Goal: Task Accomplishment & Management: Manage account settings

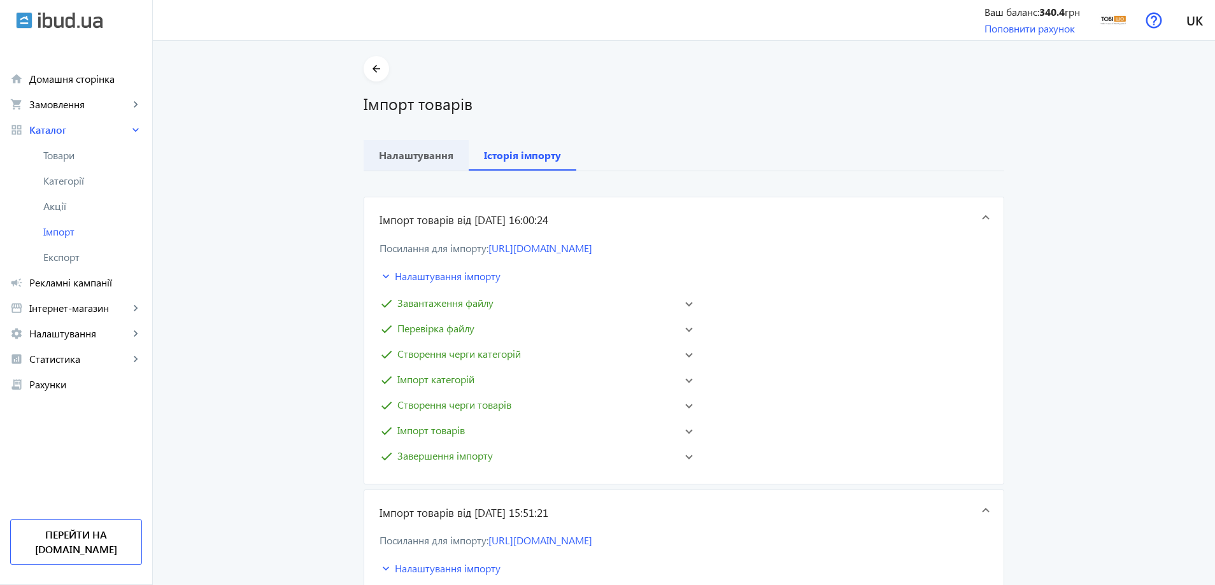
click at [438, 155] on b "Налаштування" at bounding box center [416, 155] width 75 height 10
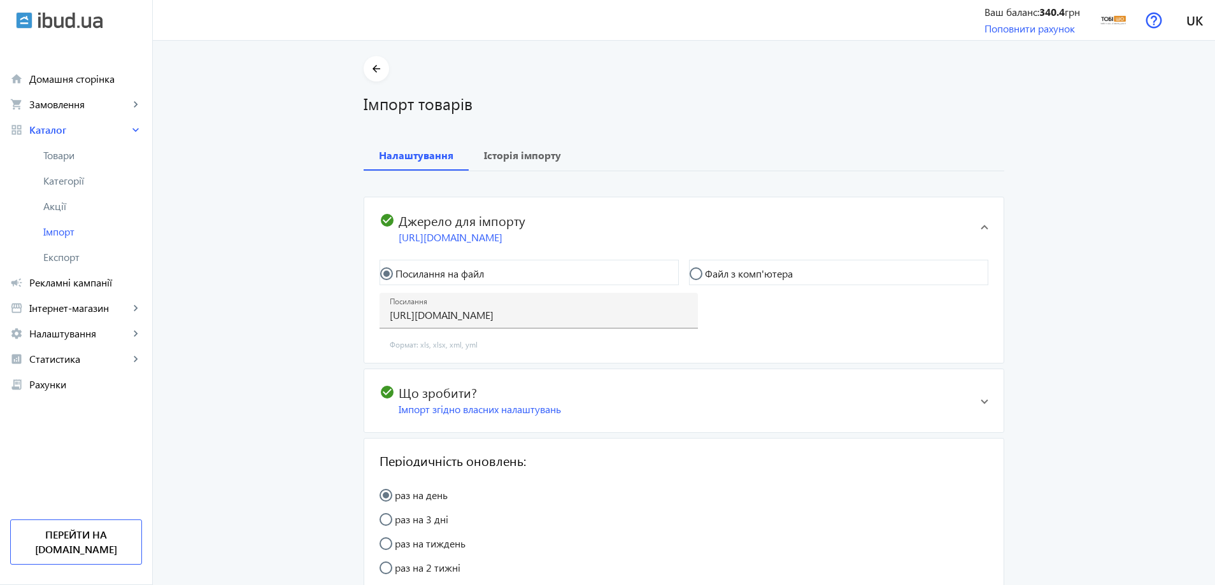
click at [704, 213] on h2 "check_circle Джерело для імпорту" at bounding box center [675, 220] width 591 height 15
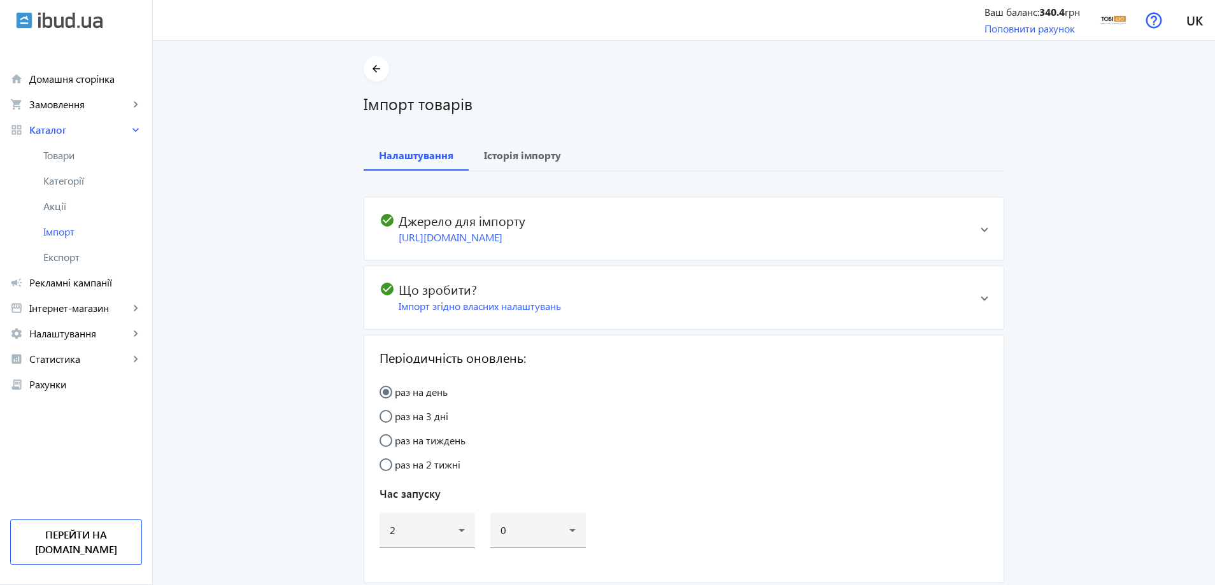
click at [598, 218] on h2 "check_circle Джерело для імпорту" at bounding box center [675, 220] width 591 height 15
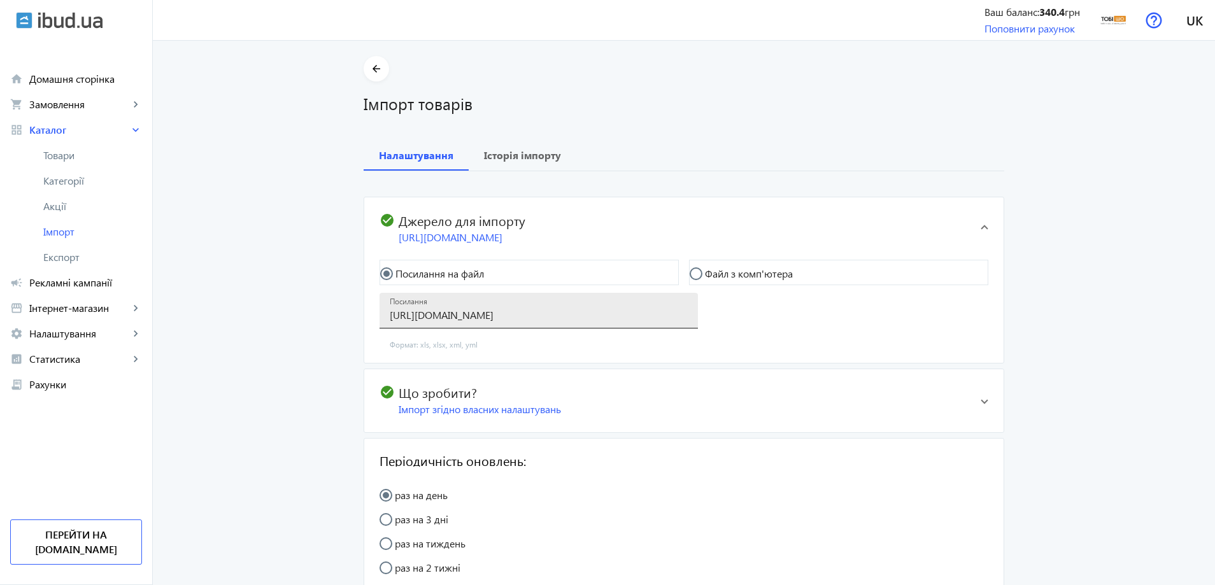
click at [530, 320] on input "https://my.foks.biz/s/pb/f?key=c5fc8778-65a8-453d-8a3b-a999d7afe051&type=drop_f…" at bounding box center [539, 314] width 298 height 13
paste input "https://my.foks.biz/s/pb/f?key=c5fc8778-65a8-453d-8a3b-a999d7afe051&type=yml_ca…"
drag, startPoint x: 687, startPoint y: 315, endPoint x: 659, endPoint y: 317, distance: 28.7
click at [659, 317] on div "Посилання https://my.foks.biz/s/pb/f?key=c5fc8778-65a8-453d-8a3b-a999d7afe051&t…" at bounding box center [539, 311] width 318 height 36
drag, startPoint x: 636, startPoint y: 318, endPoint x: 350, endPoint y: 321, distance: 285.3
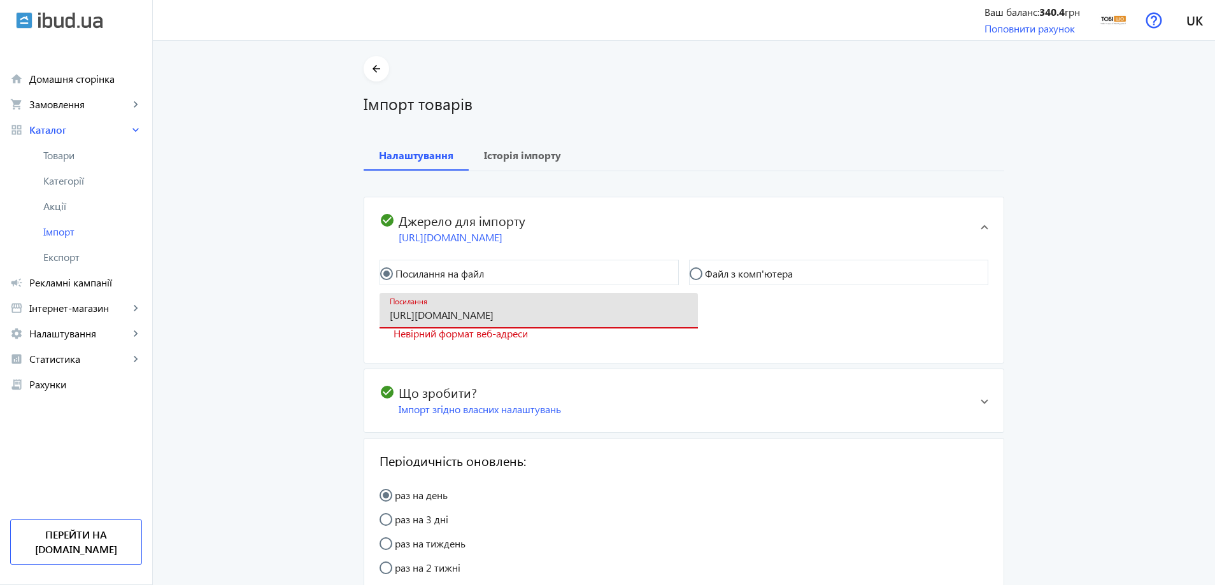
click at [350, 321] on div "arrow_back Імпорт товарів Налаштування Історія імпорту check_circle Джерело для…" at bounding box center [683, 388] width 671 height 664
click at [390, 315] on input "https://my.foks.biz/s/pb/f?key=c5fc8778-65a8-453d-8a3b-a999d7afe051&type=yml_ca…" at bounding box center [539, 314] width 298 height 13
type input "https://my.foks.biz/s/pb/f?key=c5fc8778-65a8-453d-8a3b-a999d7afe051&type=yml_ca…"
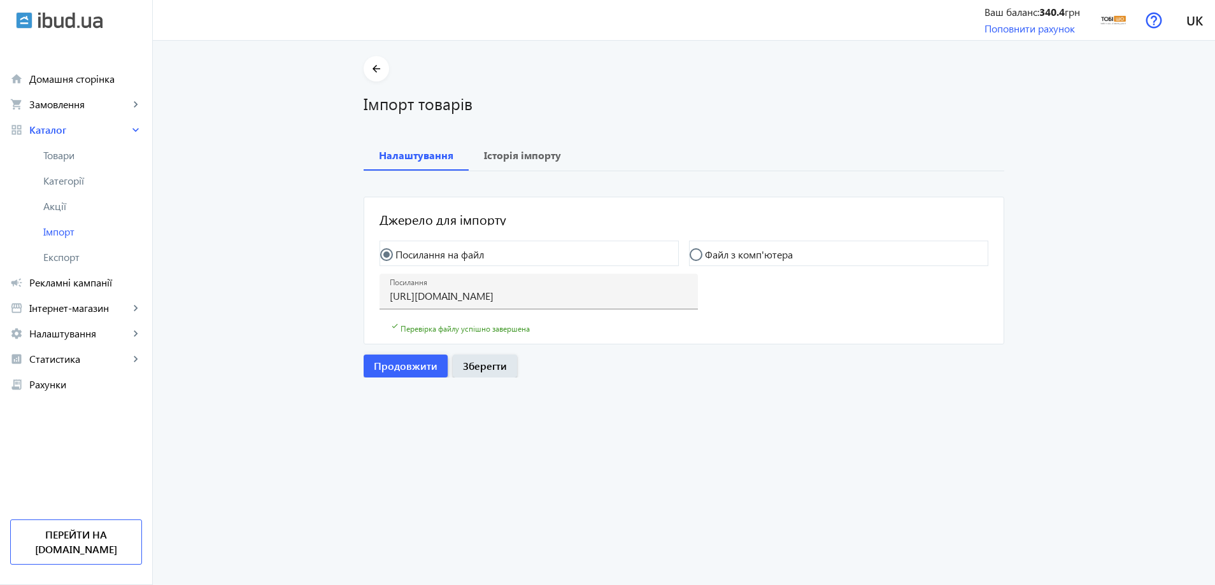
click at [405, 367] on span "Продовжити" at bounding box center [406, 366] width 64 height 14
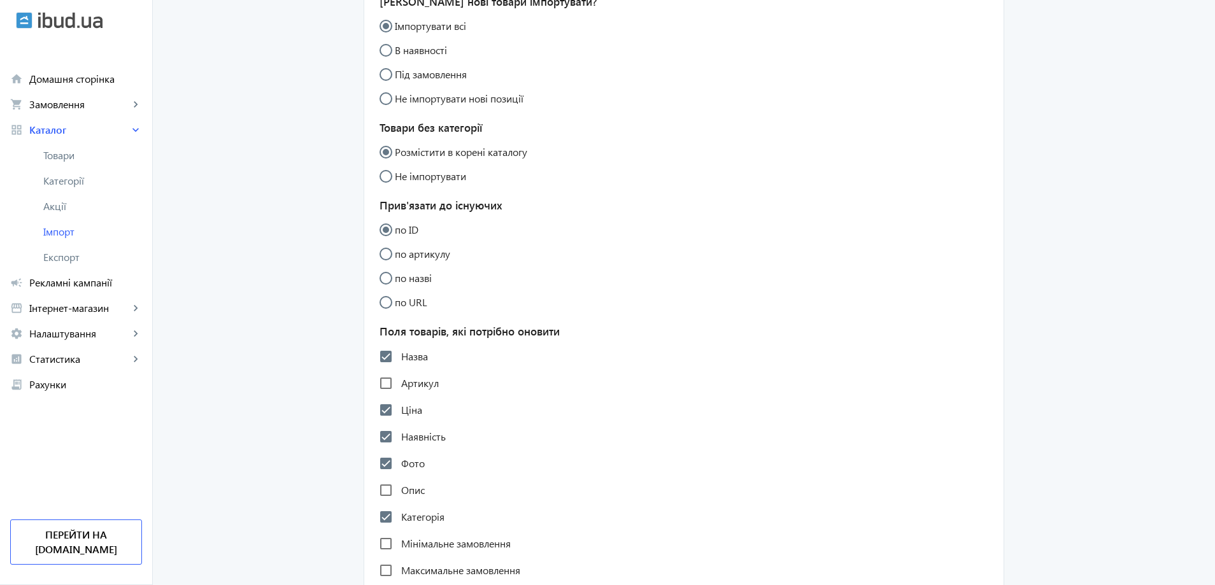
scroll to position [382, 0]
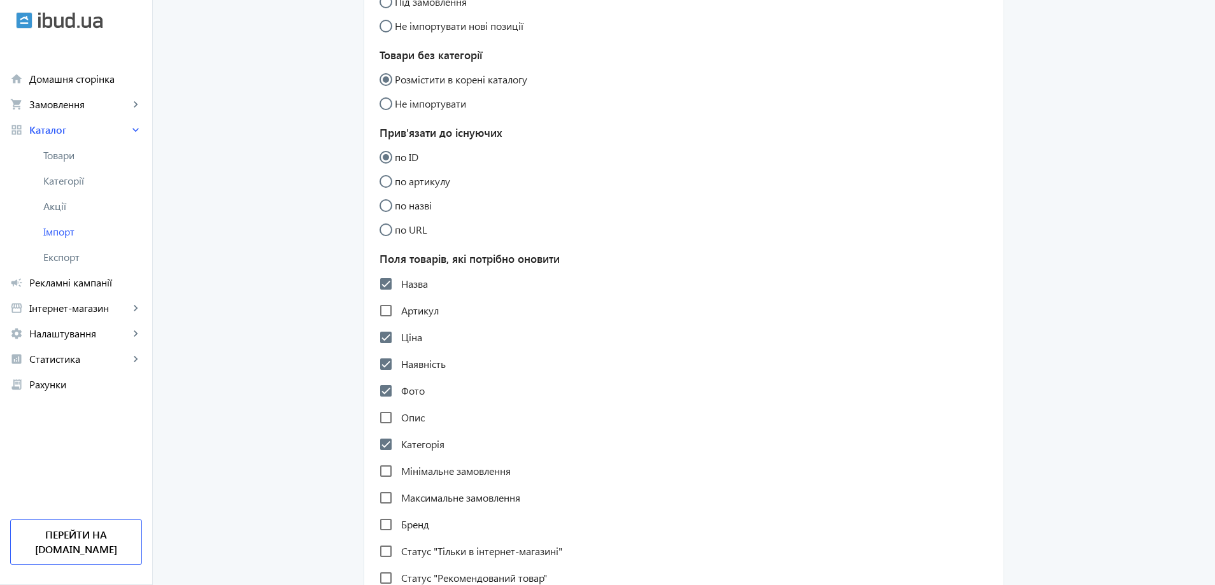
click at [406, 283] on label "Назва" at bounding box center [413, 284] width 29 height 10
click at [399, 283] on input "Назва" at bounding box center [385, 283] width 25 height 25
checkbox input "false"
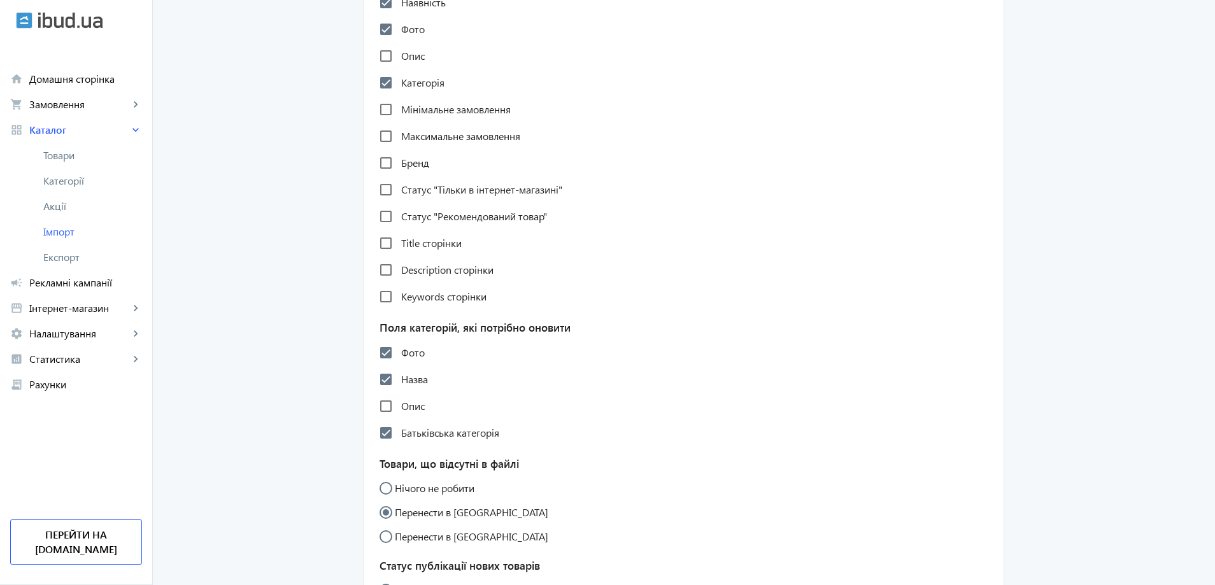
scroll to position [764, 0]
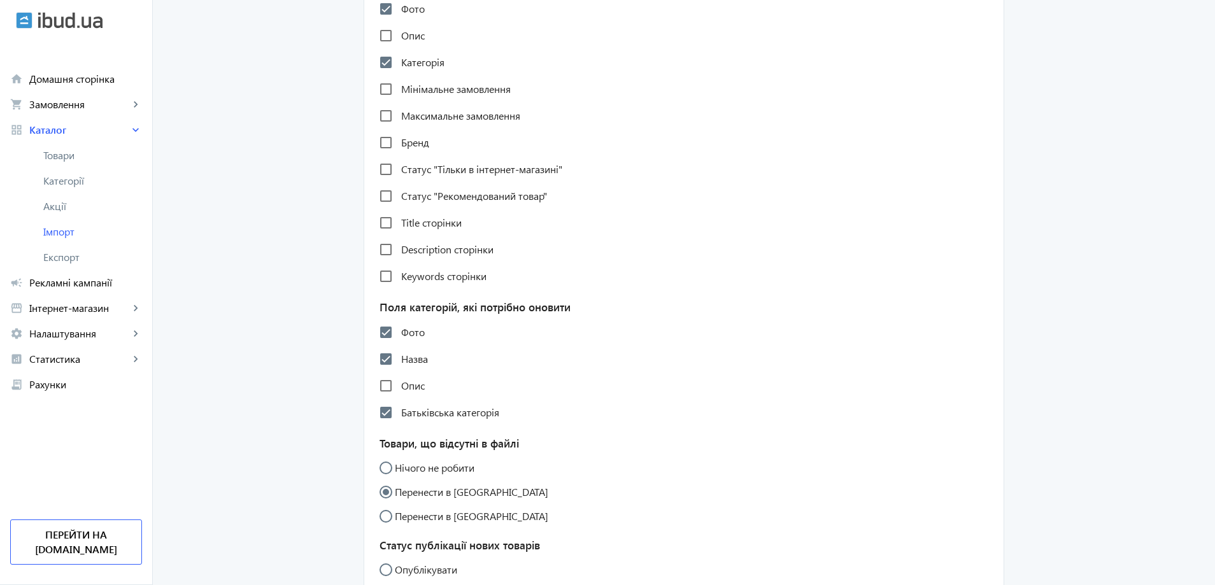
click at [408, 364] on label "Назва" at bounding box center [413, 359] width 29 height 10
click at [399, 364] on input "Назва" at bounding box center [385, 358] width 25 height 25
checkbox input "false"
click at [408, 338] on label "Фото" at bounding box center [412, 332] width 26 height 10
click at [399, 338] on input "Фото" at bounding box center [385, 332] width 25 height 25
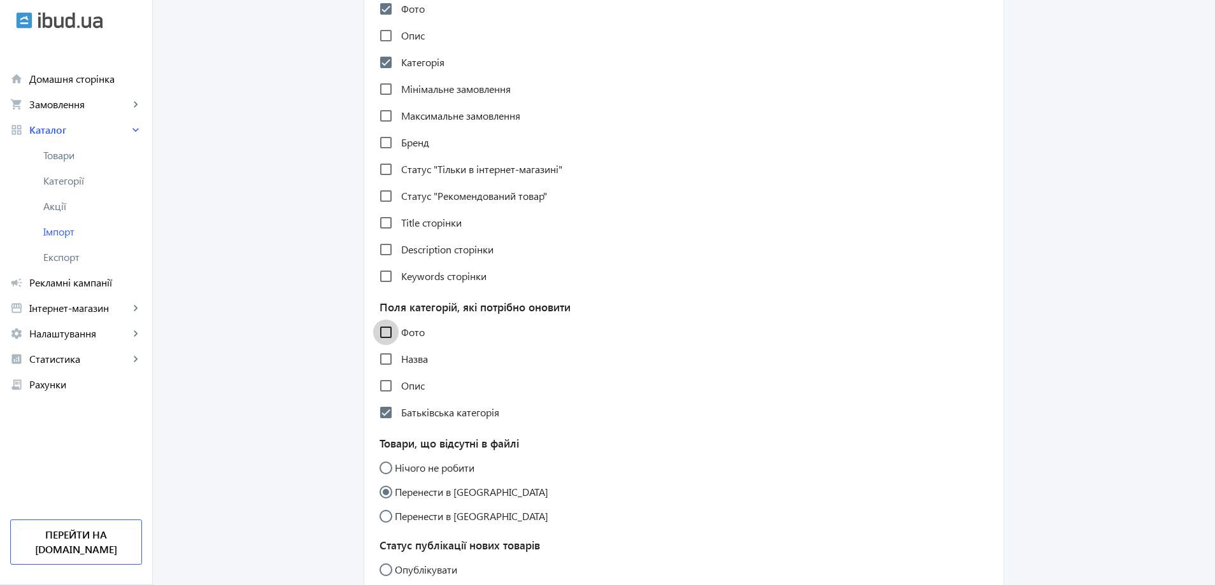
checkbox input "false"
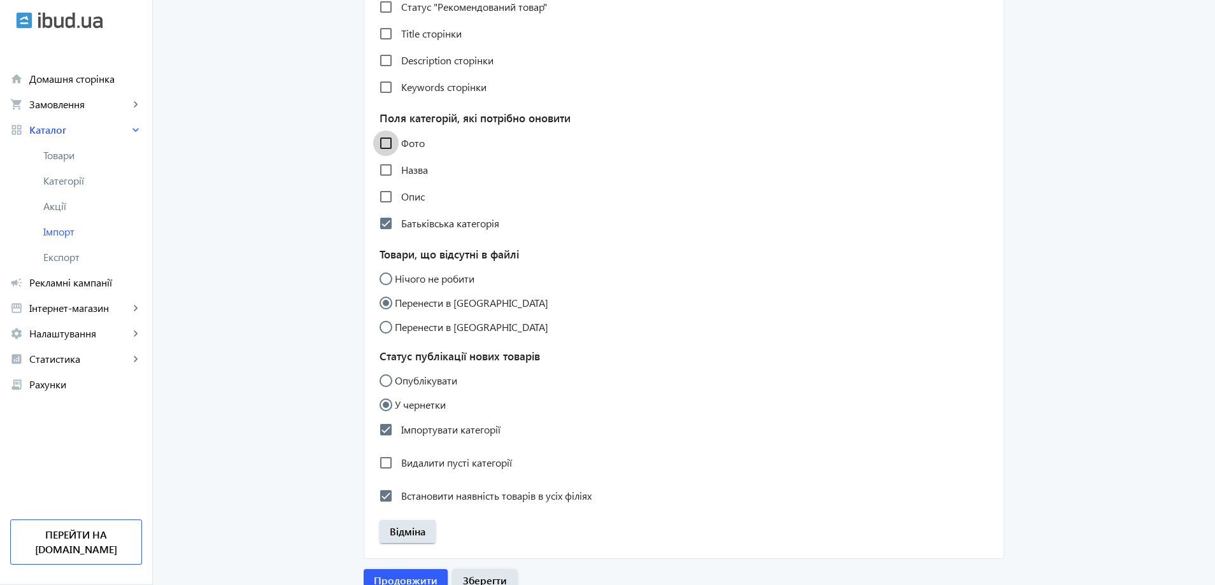
scroll to position [955, 0]
click at [423, 384] on label "Опублікувати" at bounding box center [424, 379] width 65 height 10
click at [405, 385] on input "Опублікувати" at bounding box center [392, 385] width 25 height 25
radio input "true"
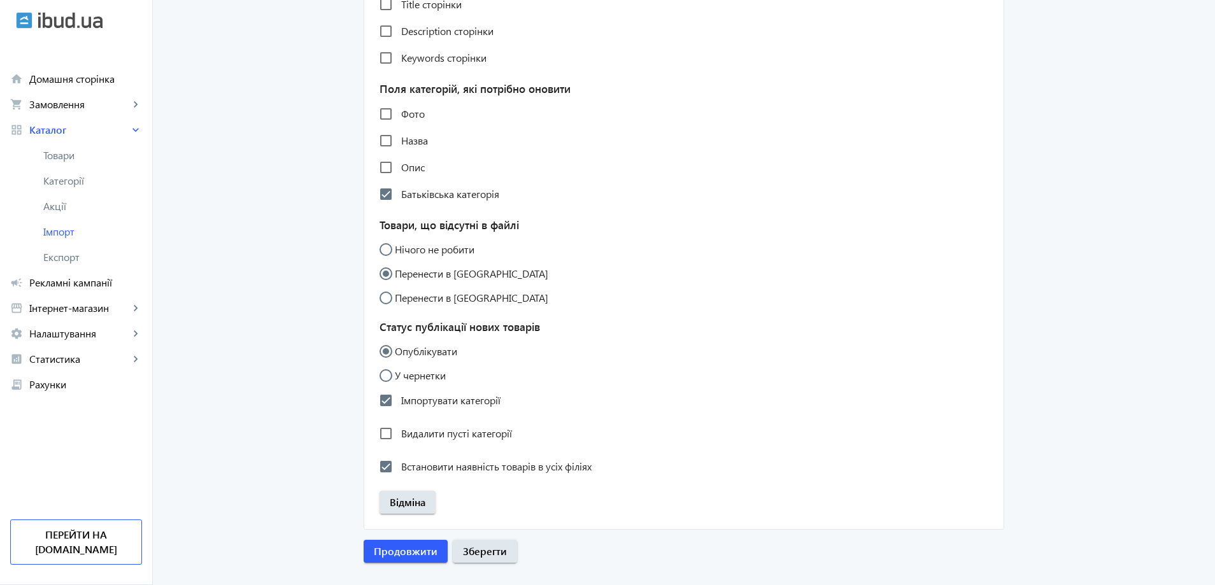
scroll to position [1008, 0]
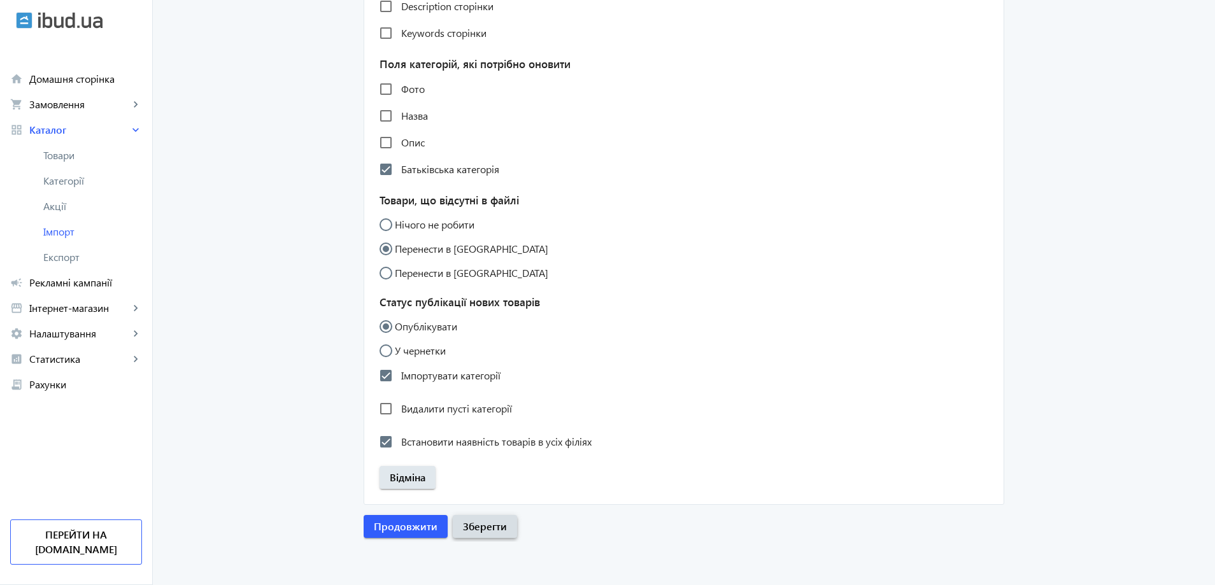
click at [478, 527] on span "Зберегти" at bounding box center [485, 527] width 44 height 14
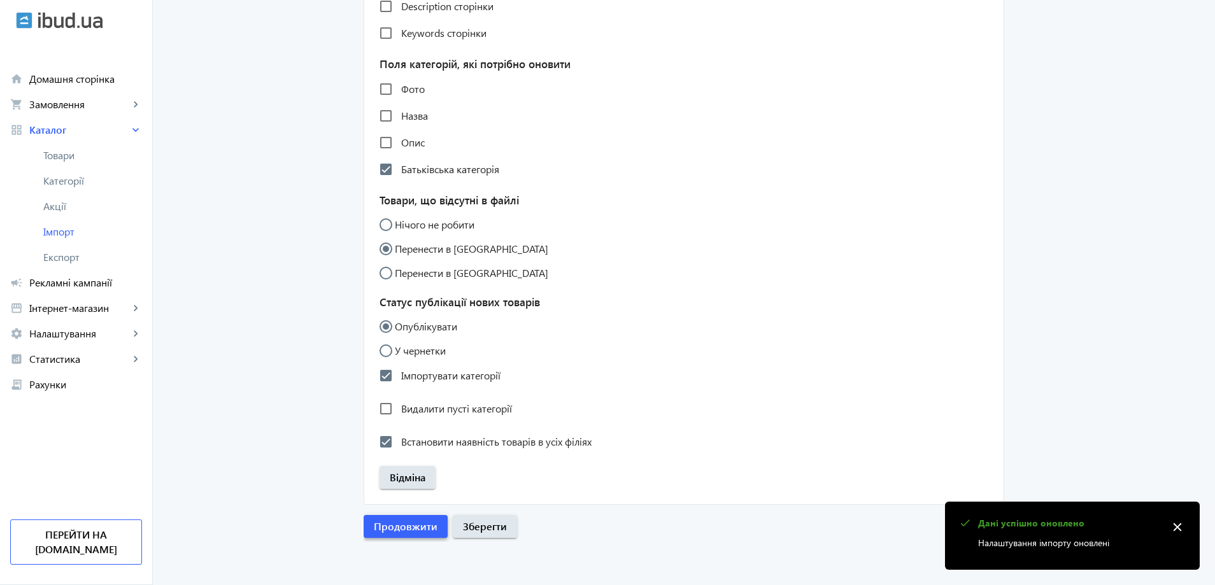
click at [396, 534] on span "Продовжити" at bounding box center [406, 527] width 64 height 14
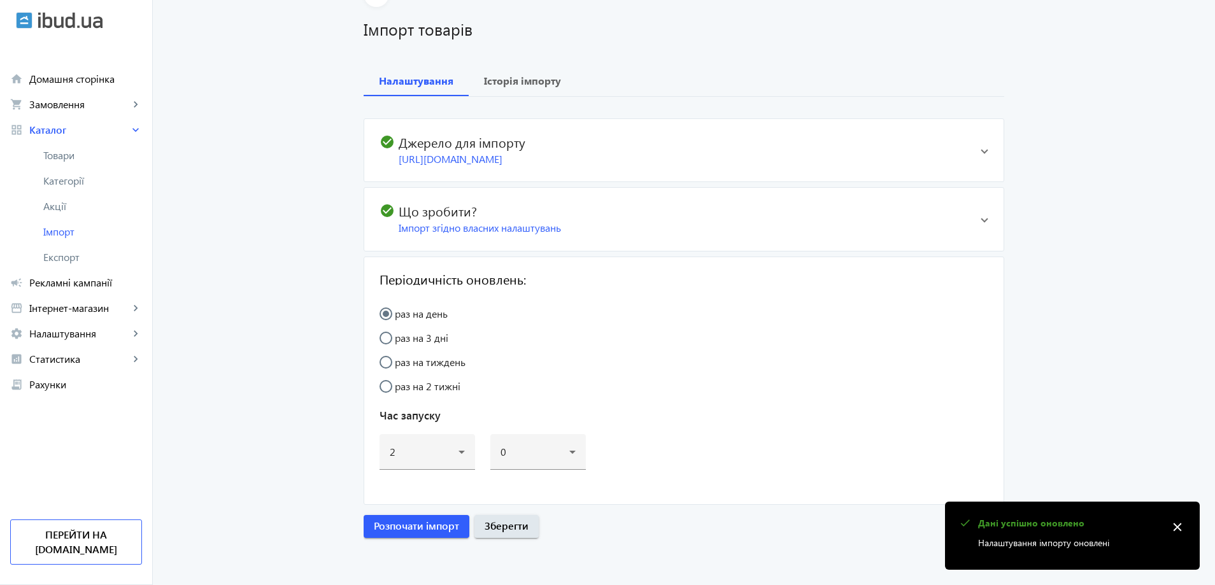
scroll to position [75, 0]
click at [411, 535] on span "button" at bounding box center [417, 526] width 106 height 31
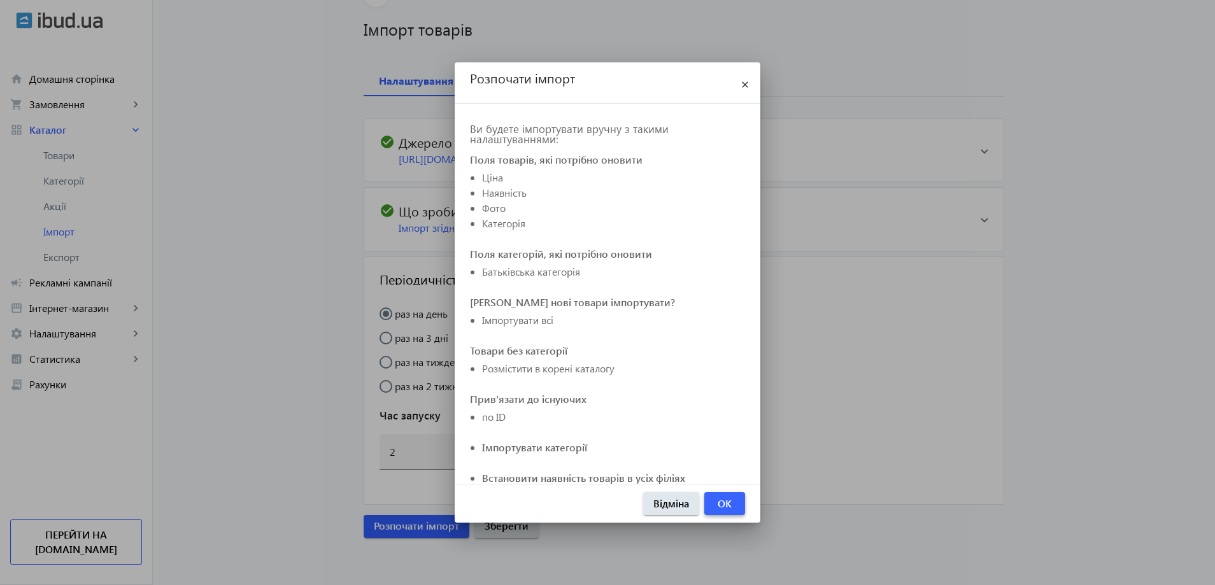
click at [725, 501] on span "OK" at bounding box center [725, 504] width 14 height 14
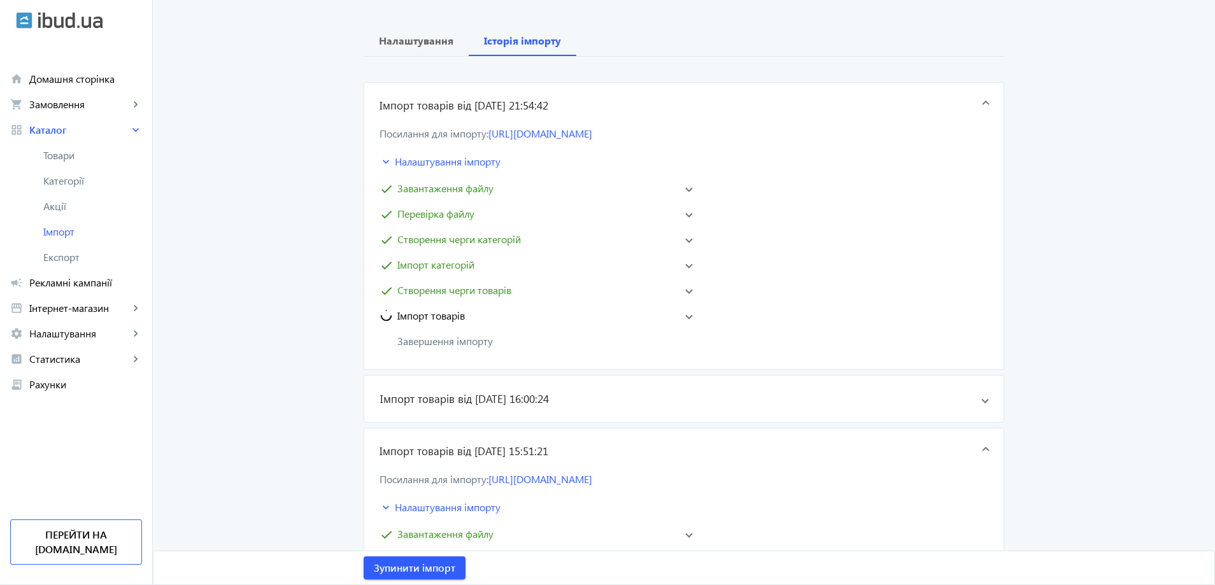
scroll to position [127, 0]
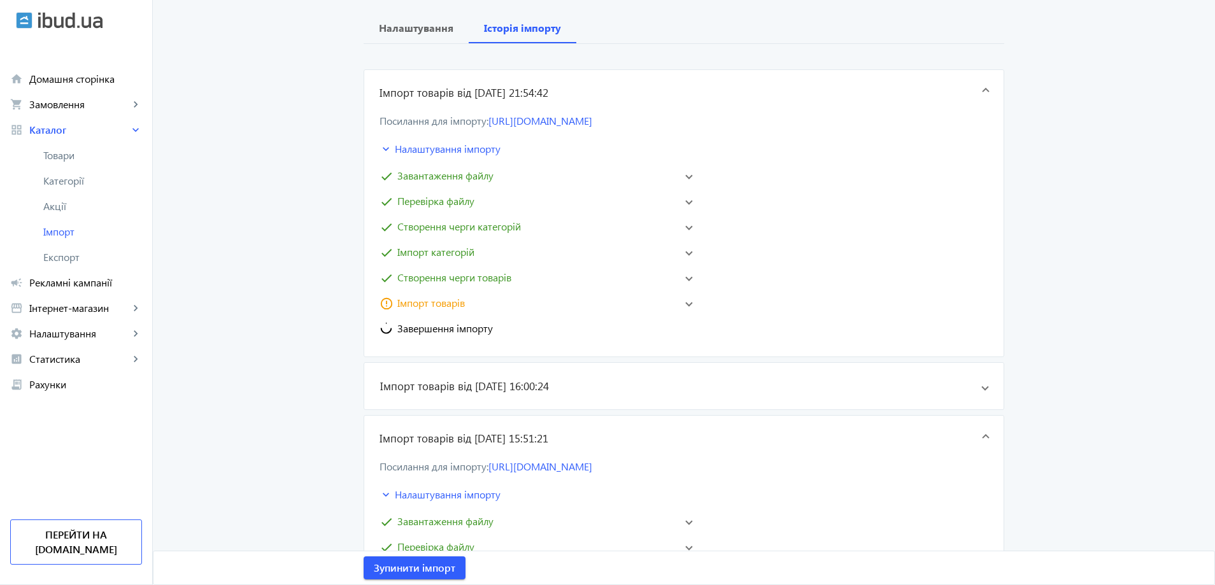
click at [443, 308] on span "Імпорт товарів" at bounding box center [431, 303] width 68 height 15
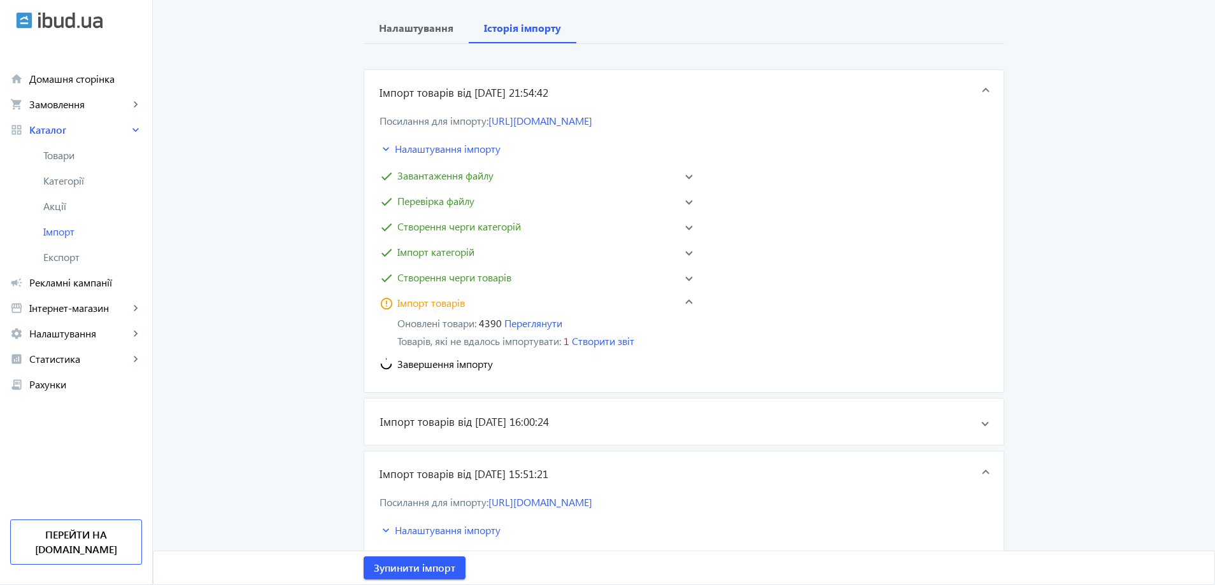
drag, startPoint x: 478, startPoint y: 304, endPoint x: 501, endPoint y: 293, distance: 25.4
click at [476, 304] on mat-panel-title "error_outline Імпорт товарів" at bounding box center [528, 303] width 296 height 15
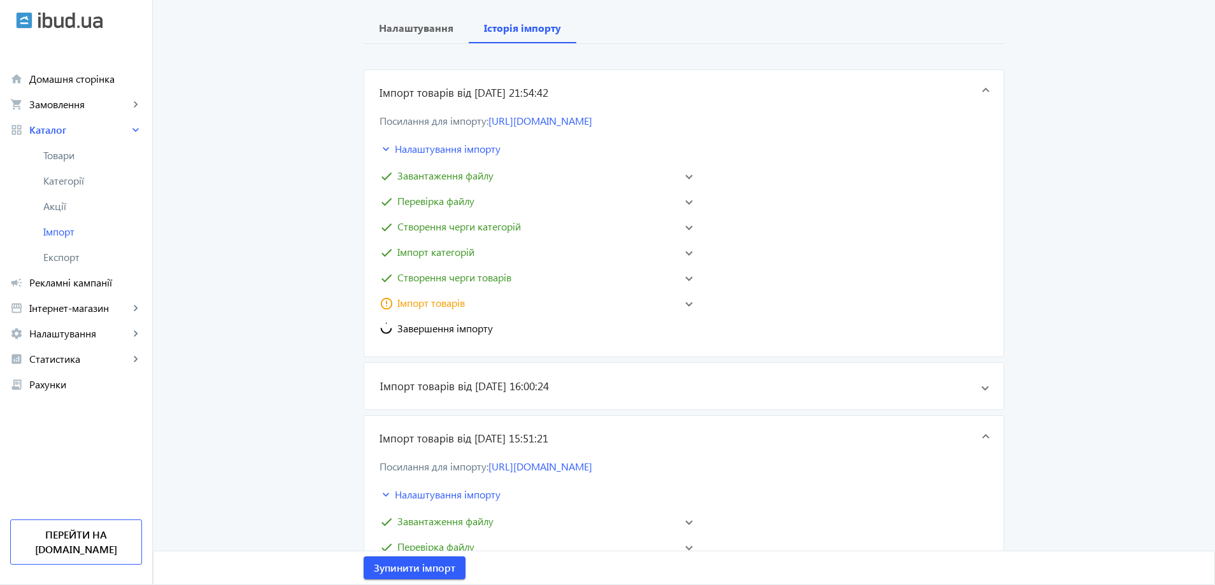
click at [468, 331] on span "Завершення імпорту" at bounding box center [445, 328] width 96 height 15
click at [535, 309] on mat-panel-title "error_outline Імпорт товарів" at bounding box center [528, 303] width 296 height 15
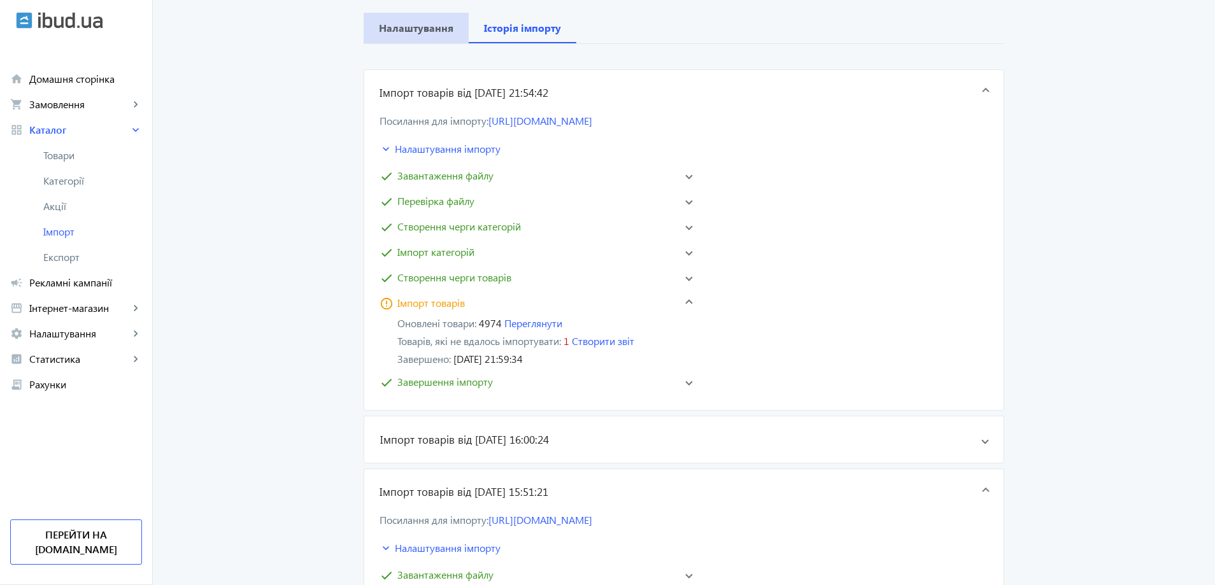
click at [418, 35] on span "Налаштування" at bounding box center [416, 28] width 75 height 31
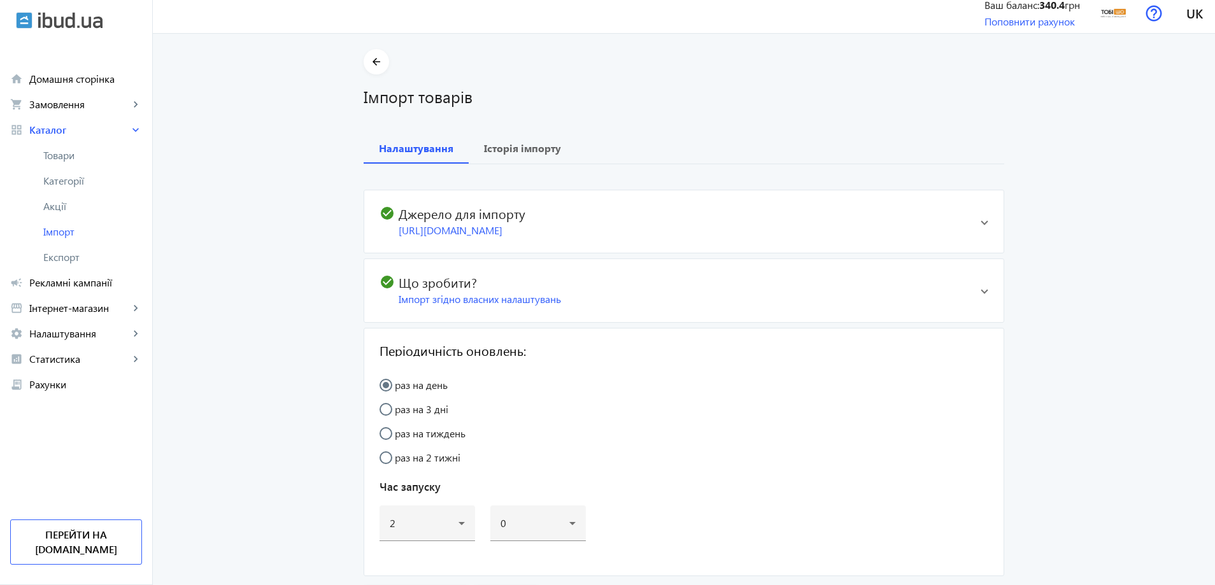
scroll to position [0, 0]
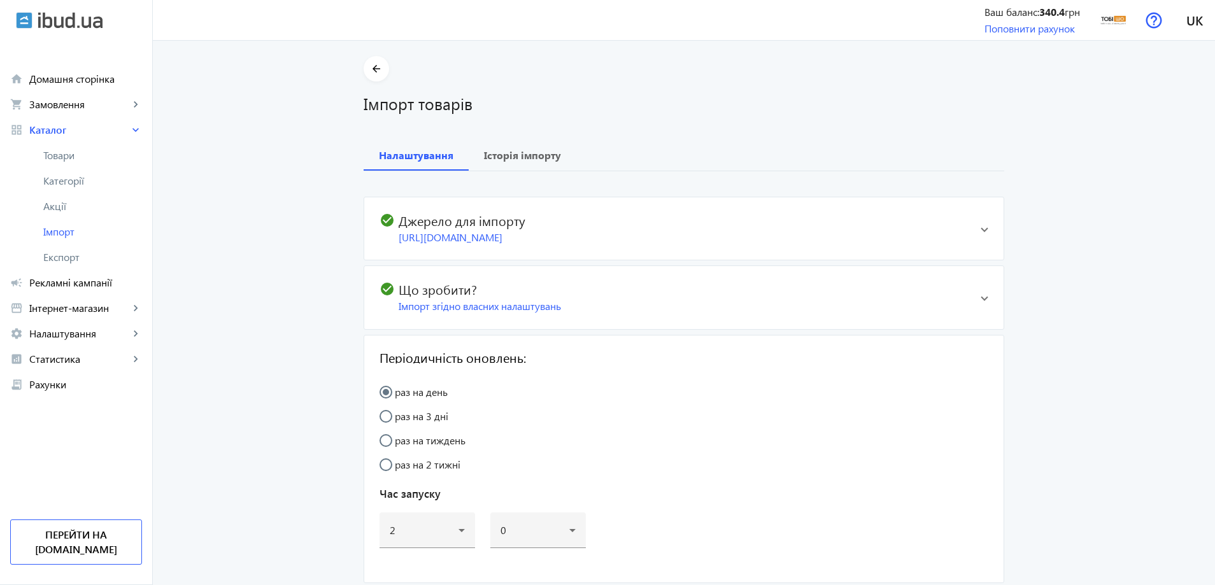
click at [586, 297] on div "check_circle Що зробити? Імпорт згідно власних налаштувань" at bounding box center [675, 298] width 591 height 32
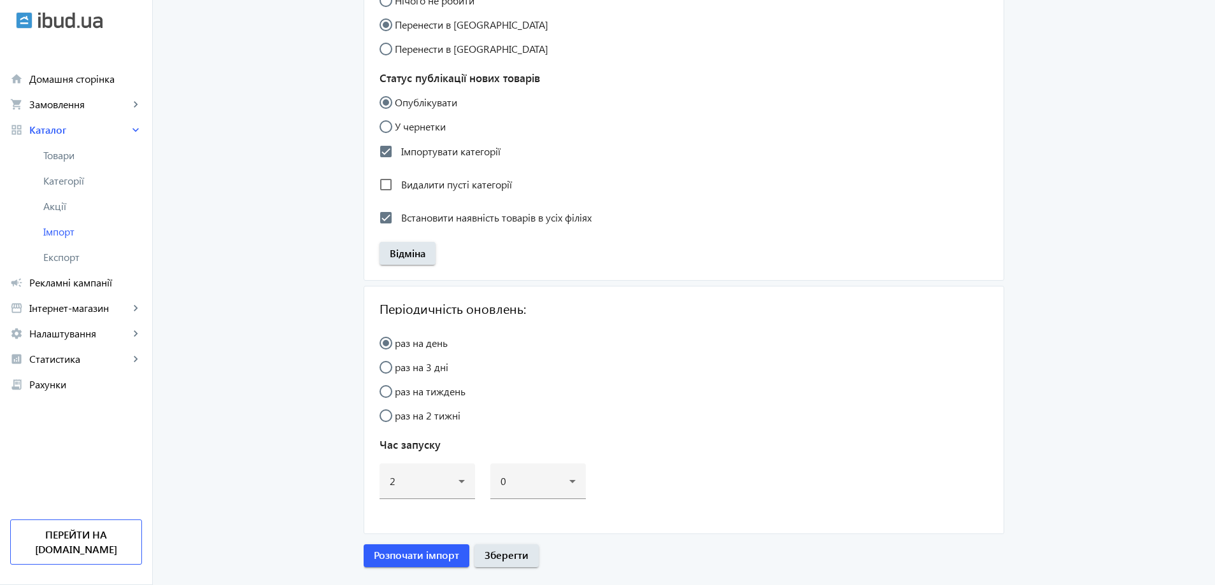
scroll to position [1281, 0]
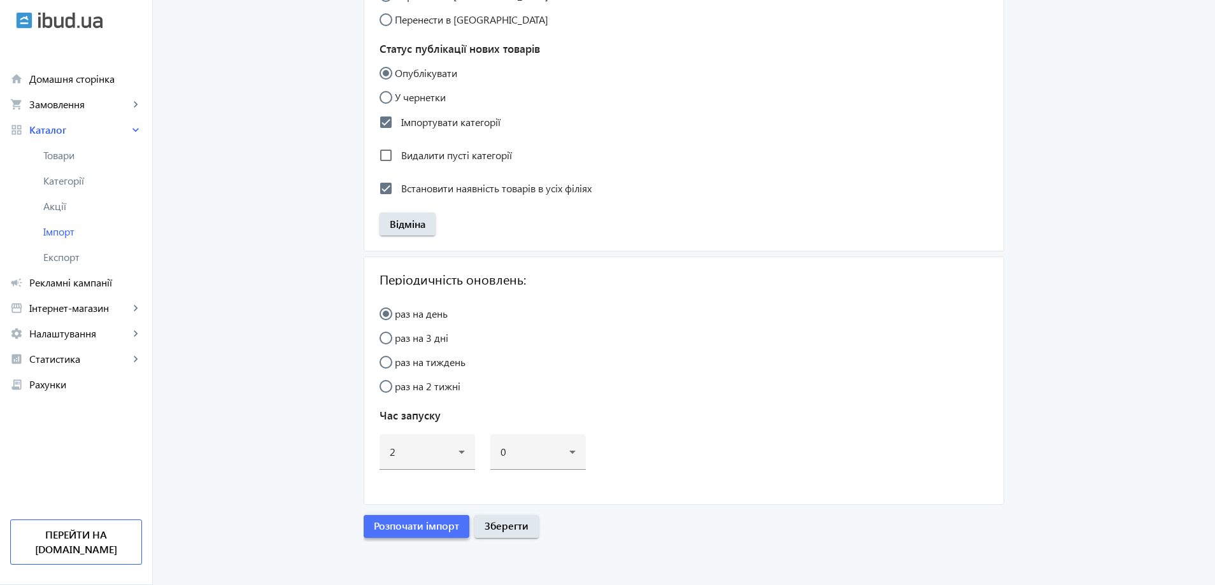
click at [435, 526] on span "Розпочати імпорт" at bounding box center [416, 526] width 85 height 14
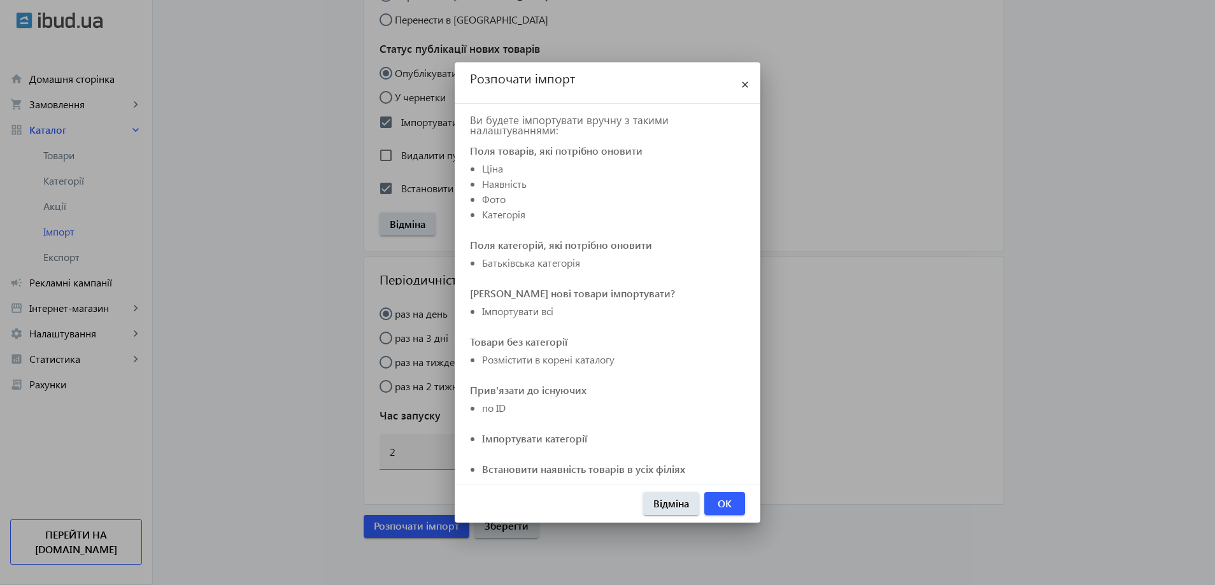
scroll to position [7, 0]
click at [732, 496] on span "button" at bounding box center [724, 503] width 41 height 31
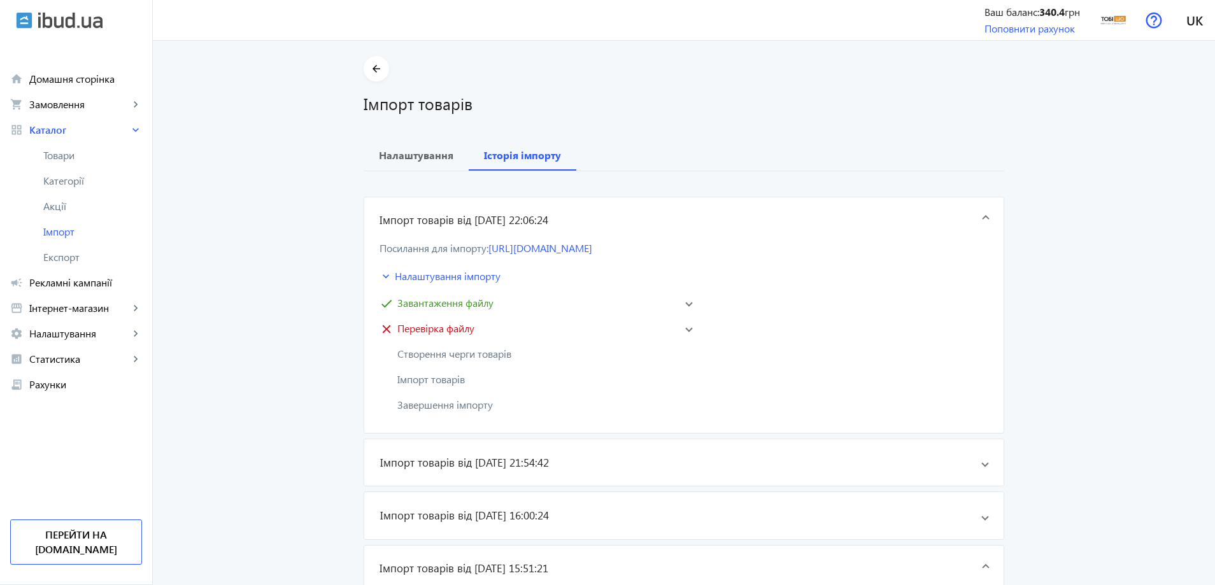
scroll to position [0, 0]
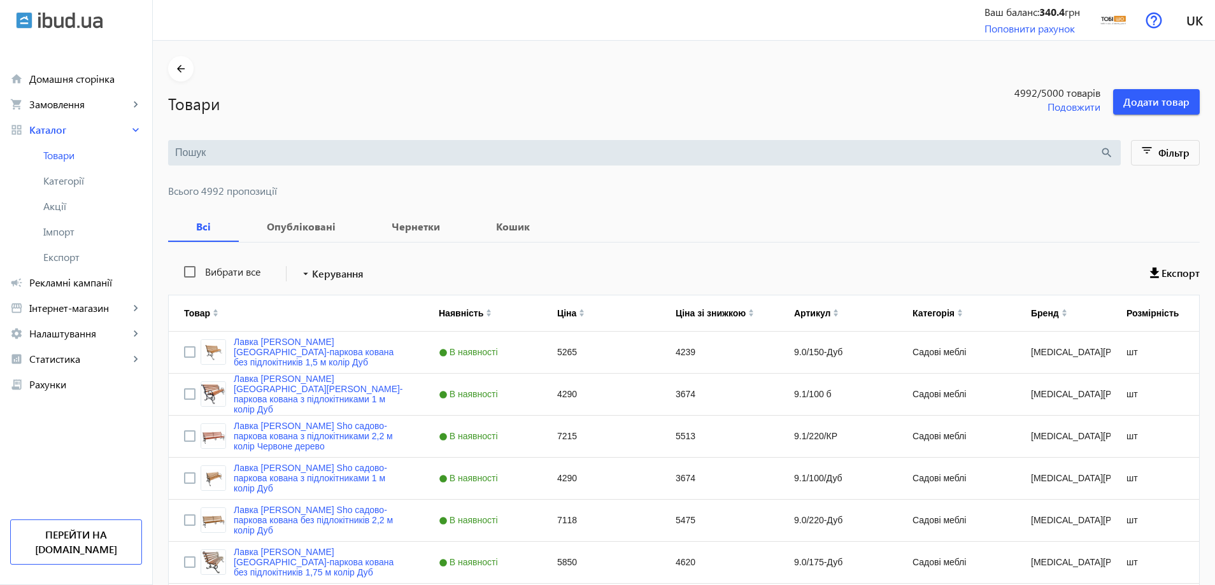
click at [272, 148] on input "search" at bounding box center [637, 153] width 925 height 14
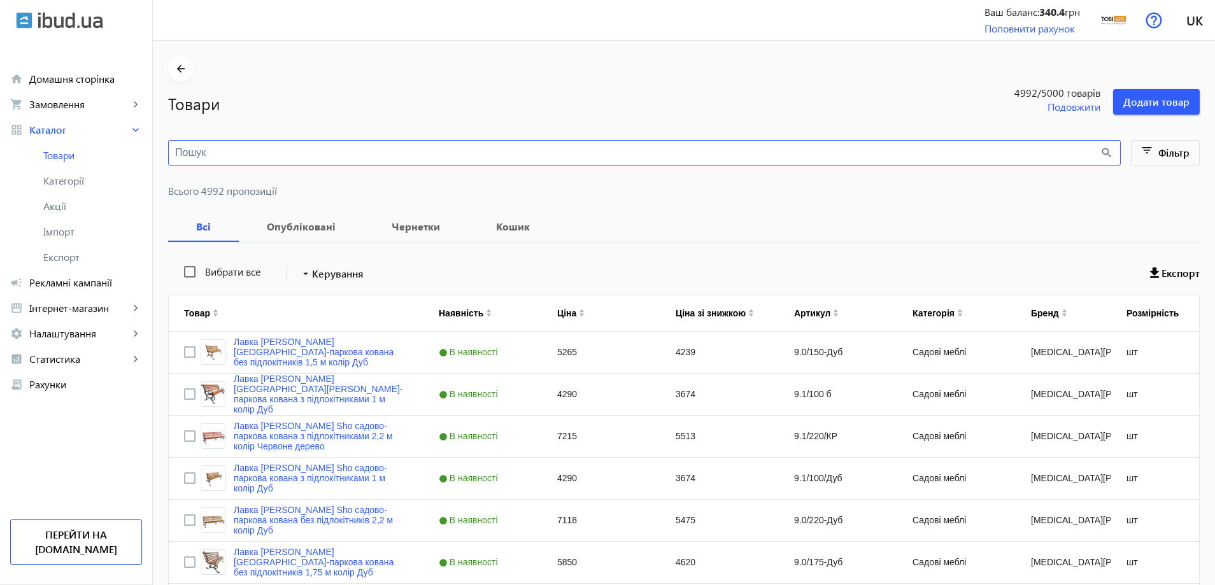
paste input "Т-1460/Морская волна/88"
type input "Т-1460/Морская волна/88"
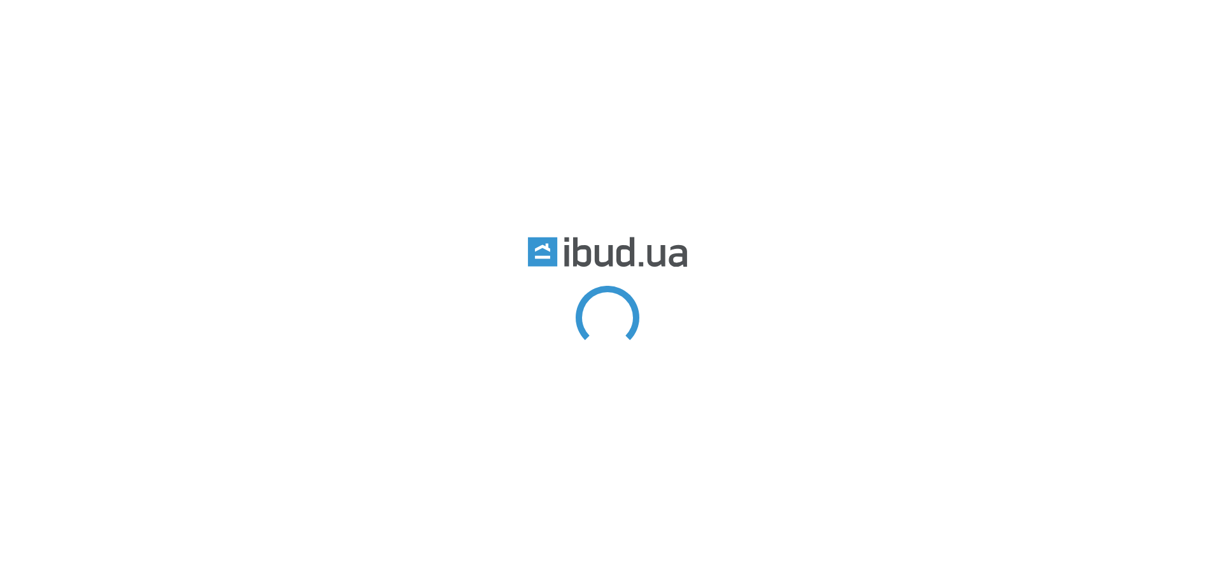
type input "Т-1460/Морская волна/88"
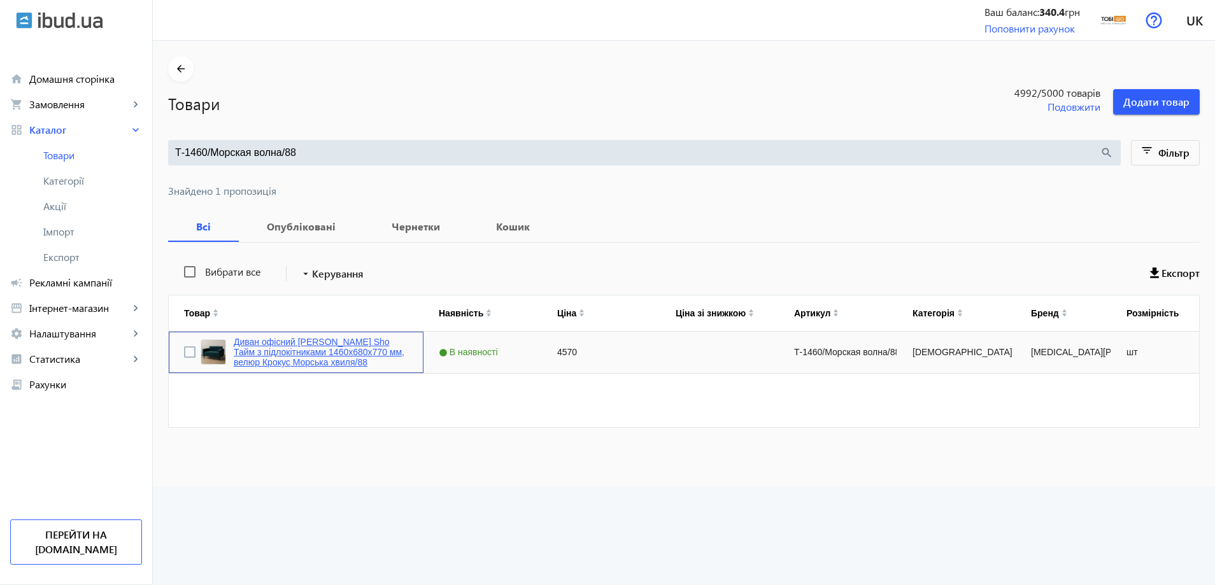
click at [290, 350] on link "Диван офісний Tobi Sho Тайм з підлокітниками 1460х680х770 мм, велюр Крокус Морс…" at bounding box center [321, 352] width 175 height 31
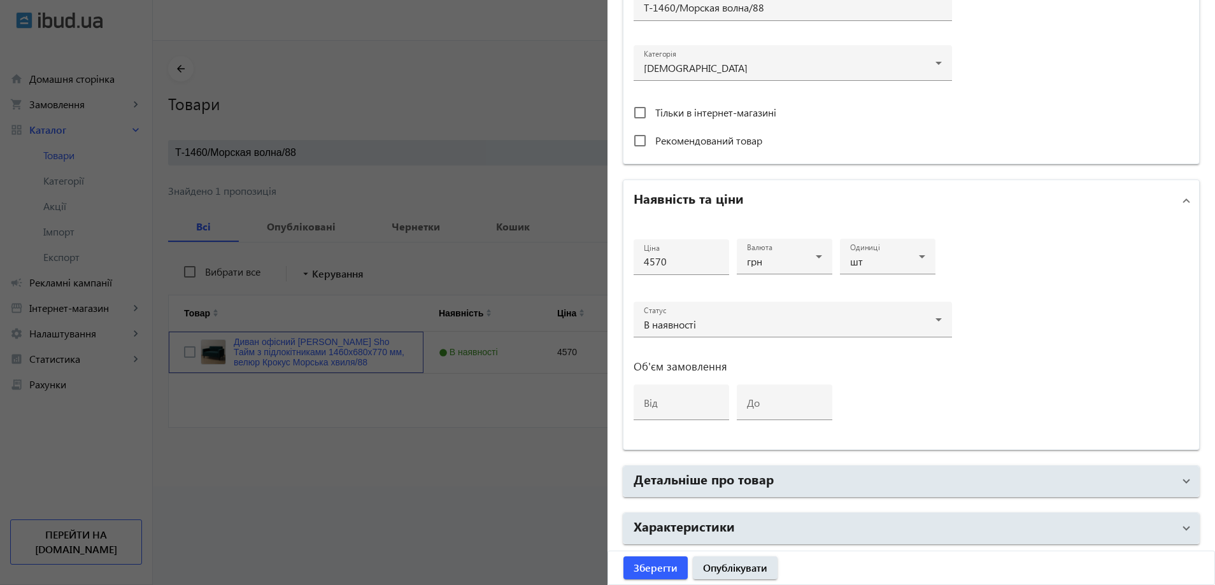
scroll to position [446, 0]
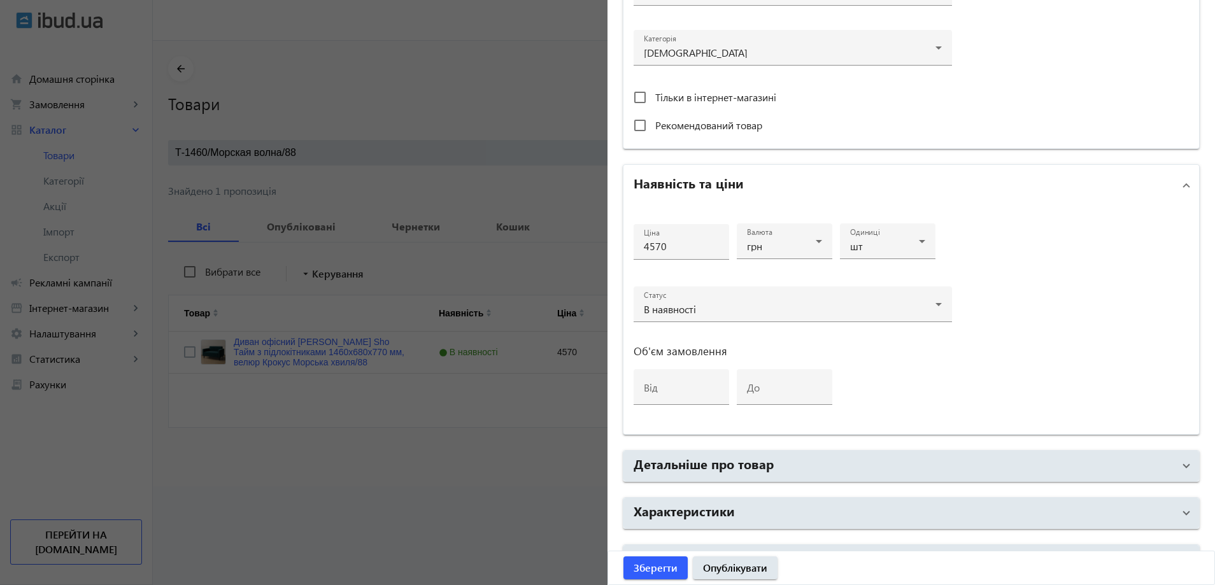
click at [419, 456] on div at bounding box center [607, 292] width 1215 height 585
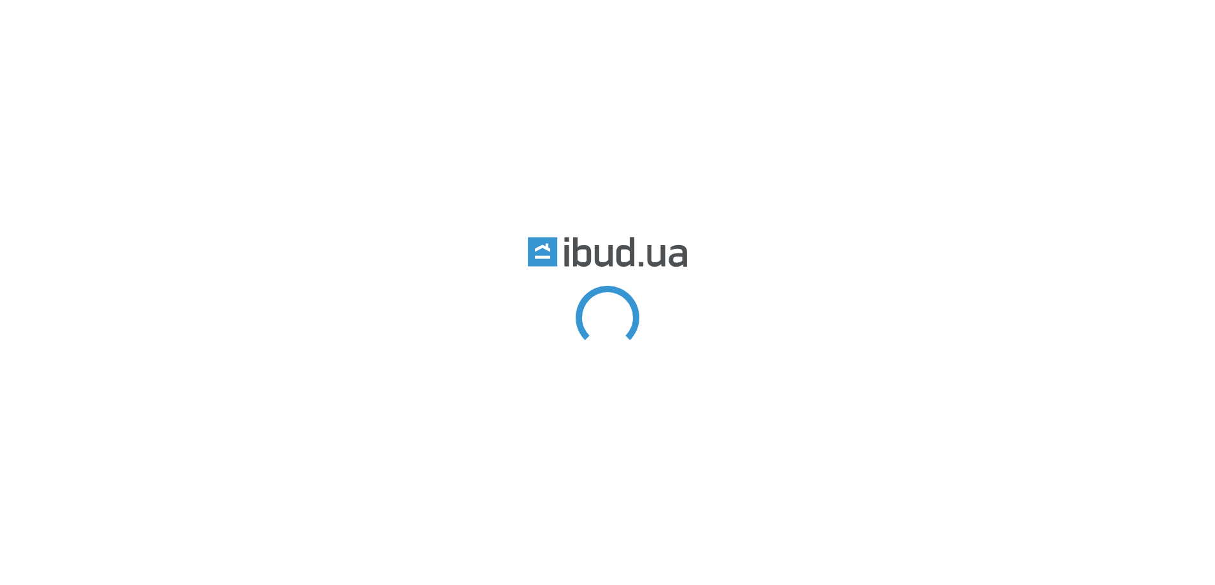
type input "Т-1460/Морская волна/88"
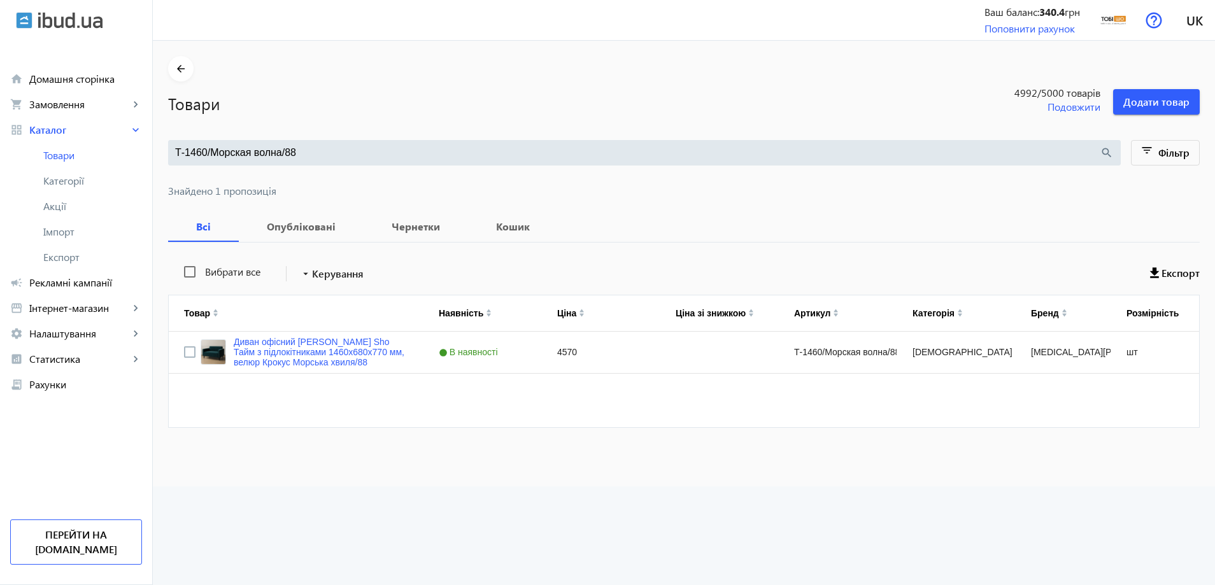
click at [346, 148] on input "Т-1460/Морская волна/88" at bounding box center [637, 153] width 925 height 14
click at [72, 229] on span "Імпорт" at bounding box center [92, 231] width 99 height 13
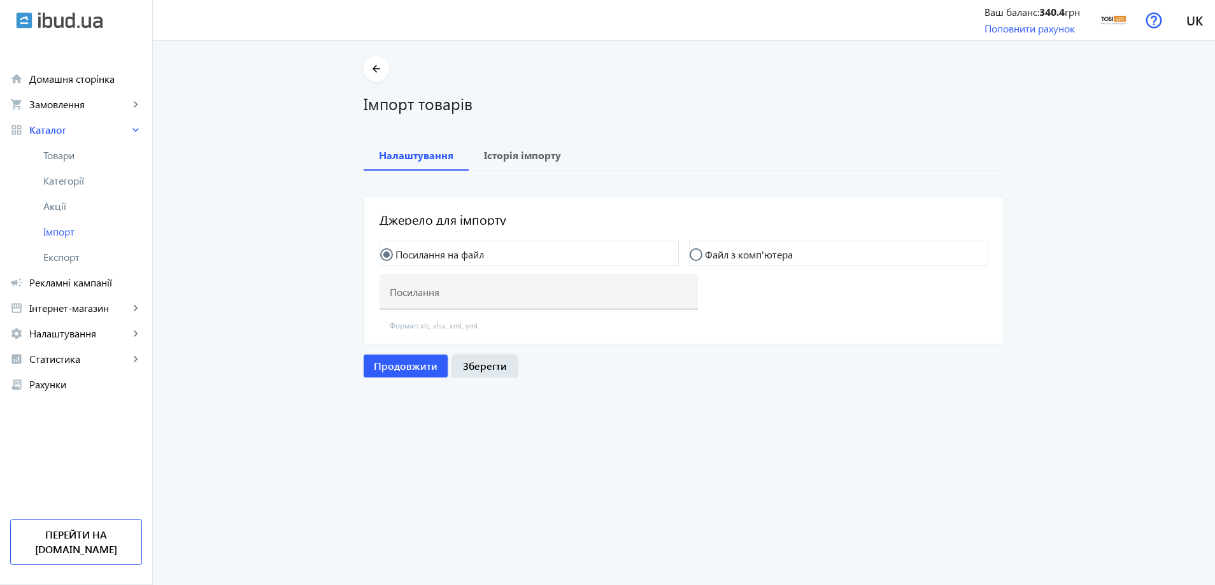
type input "[URL][DOMAIN_NAME]"
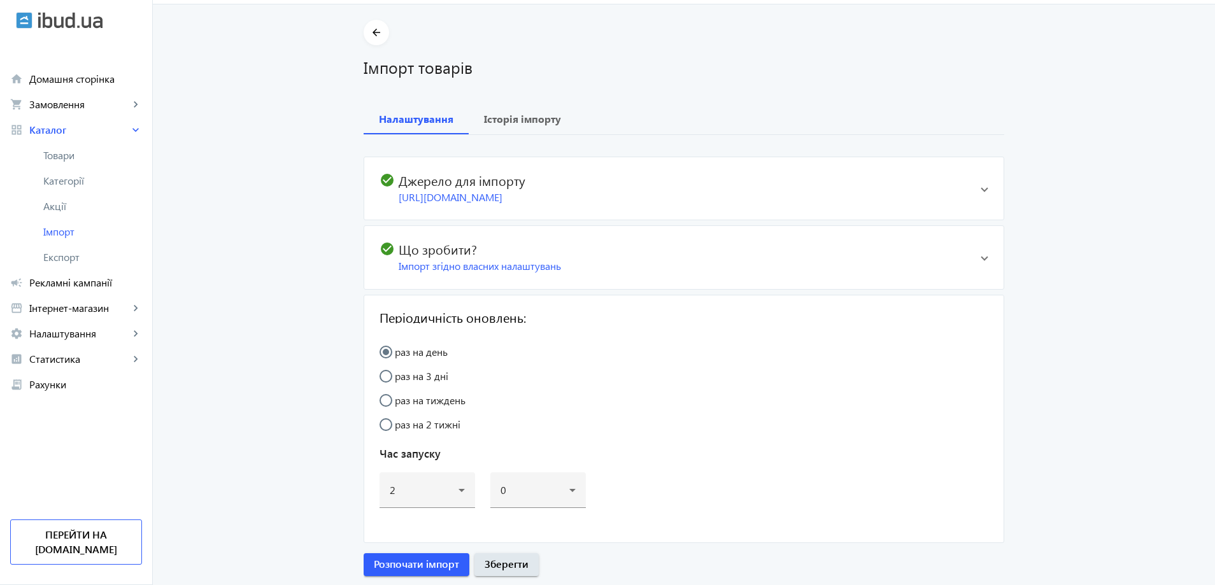
scroll to position [75, 0]
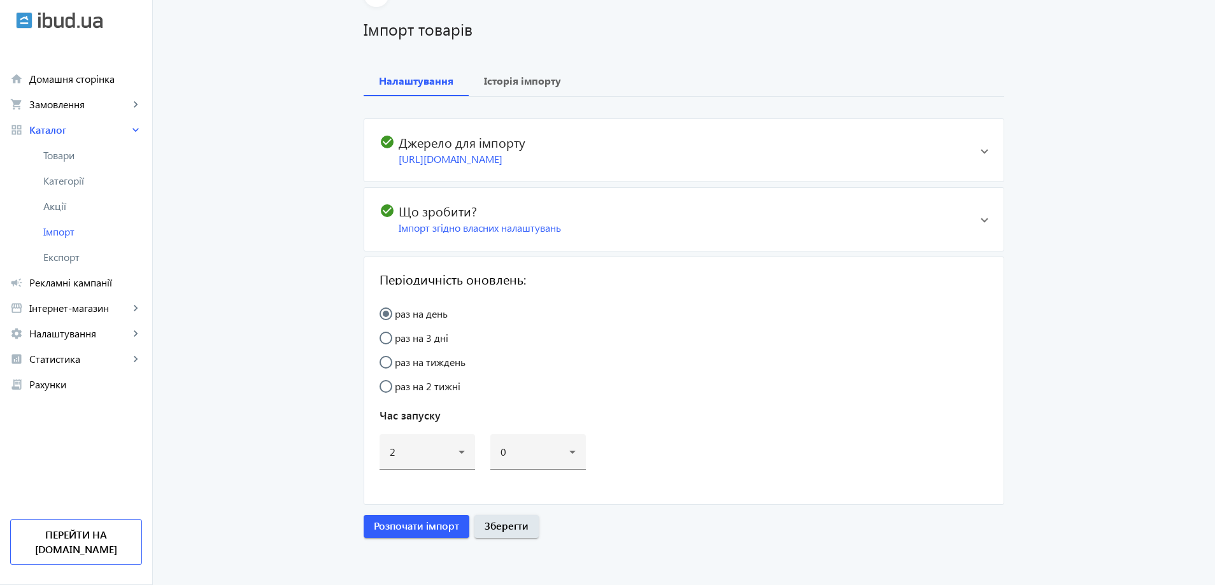
click at [775, 239] on mat-expansion-panel-header "check_circle Що зробити? Імпорт згідно власних налаштувань" at bounding box center [683, 219] width 639 height 62
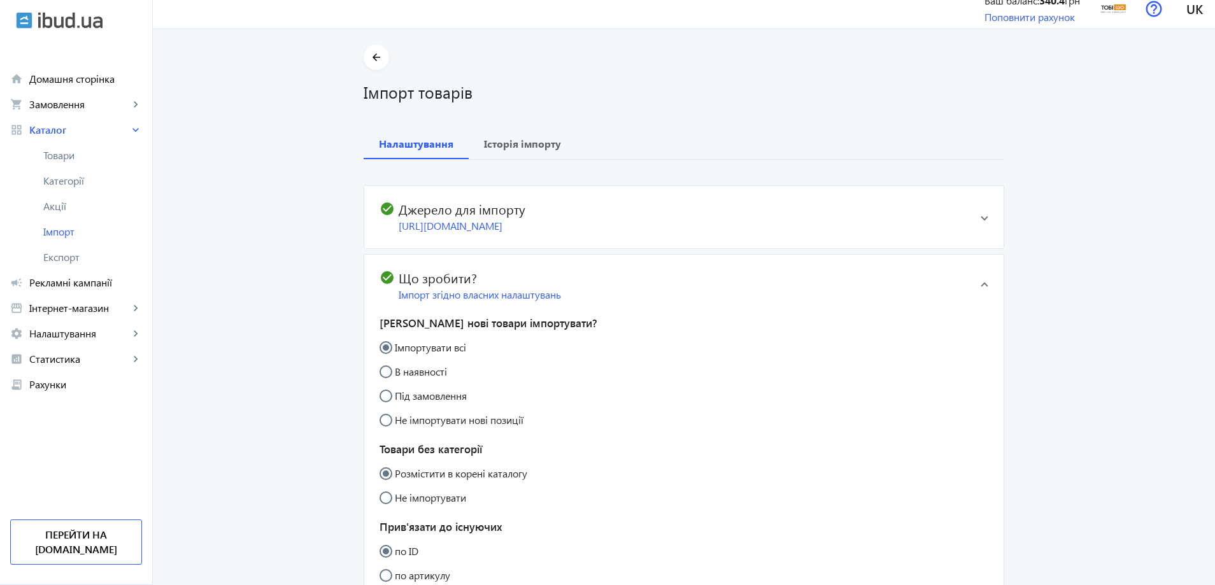
scroll to position [11, 0]
click at [836, 221] on div "[URL][DOMAIN_NAME]" at bounding box center [685, 227] width 572 height 14
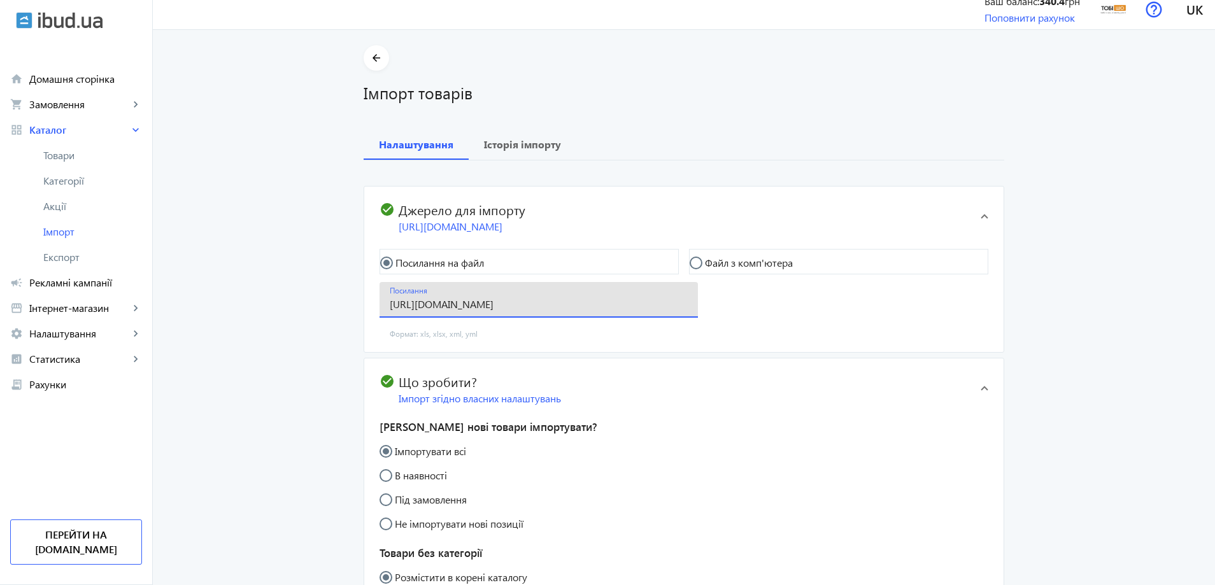
click at [607, 311] on input "[URL][DOMAIN_NAME]" at bounding box center [539, 303] width 298 height 13
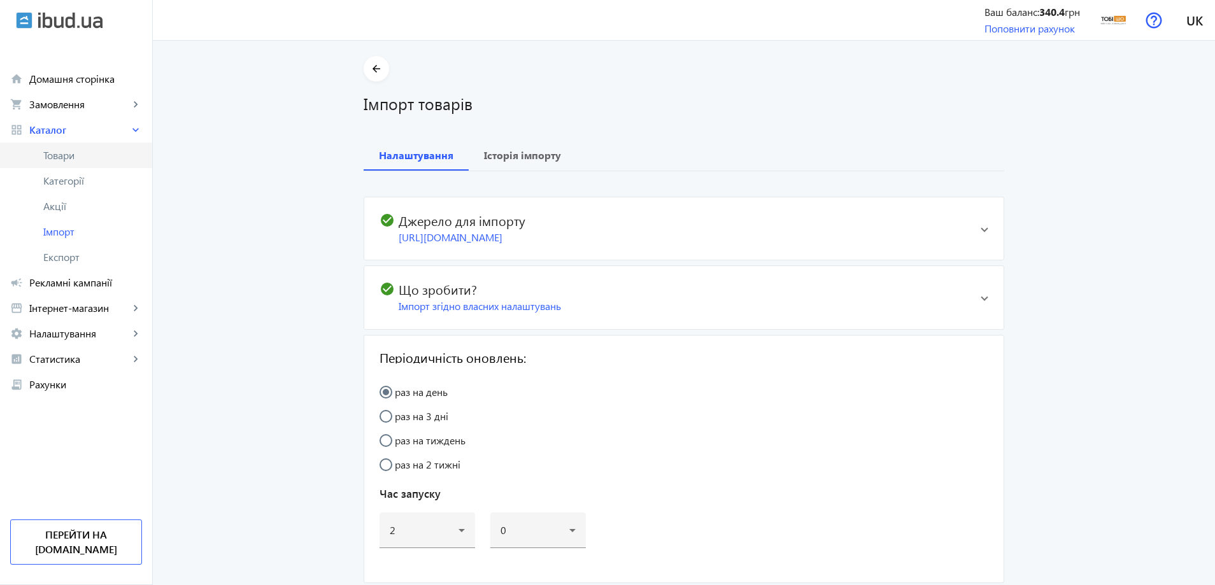
click at [49, 153] on span "Товари" at bounding box center [92, 155] width 99 height 13
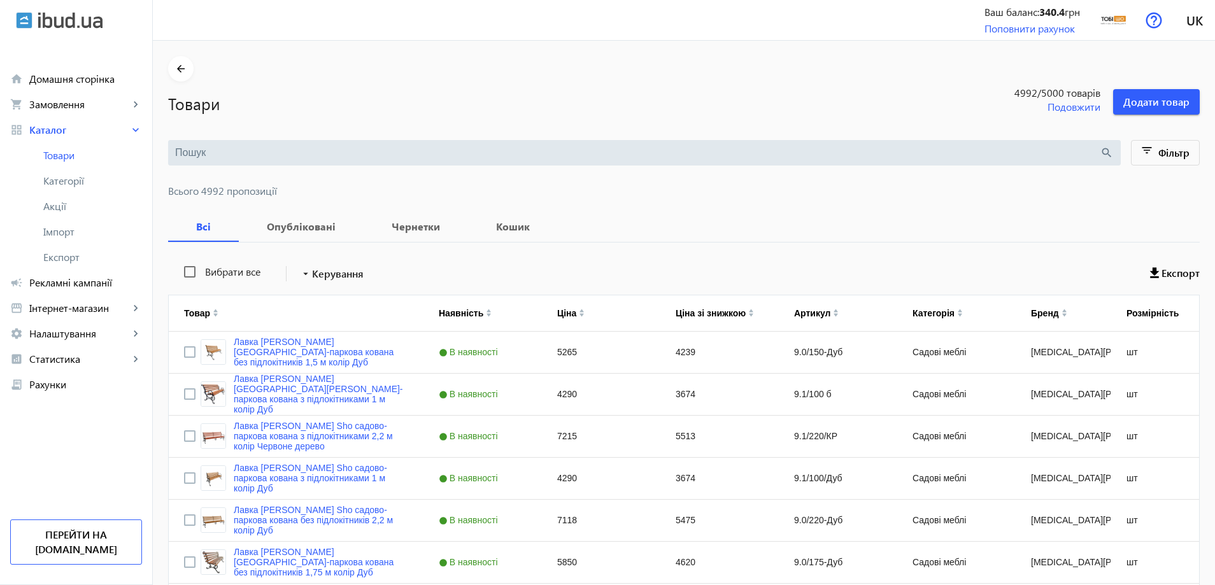
click at [381, 152] on input "search" at bounding box center [637, 153] width 925 height 14
paste input "Т-1460/Морская волна/88"
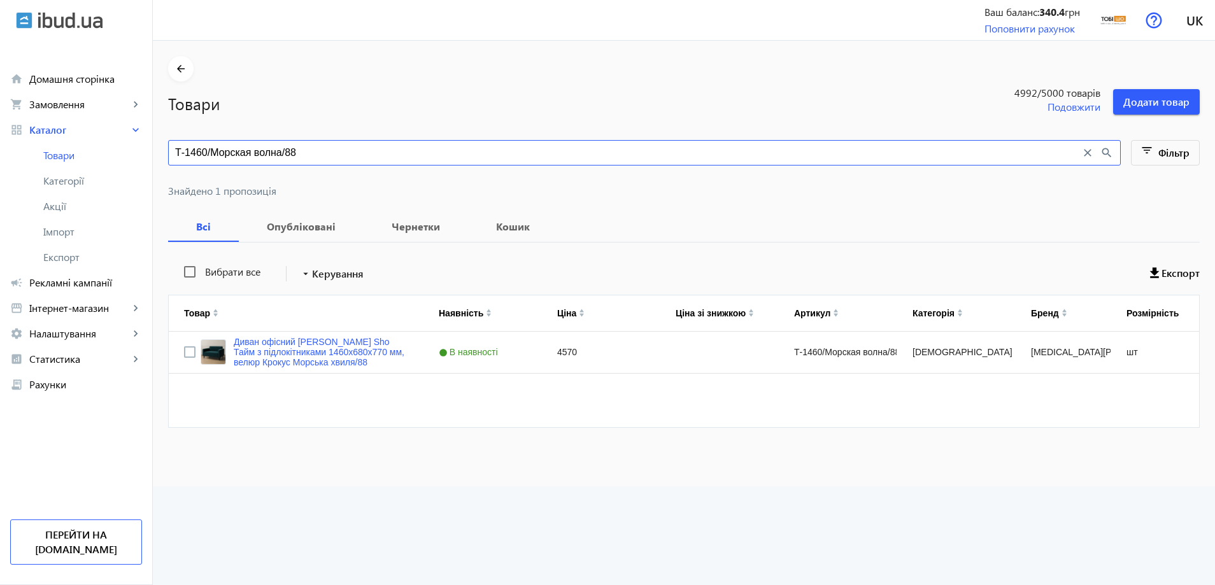
type input "Т-1460/Морская волна/88"
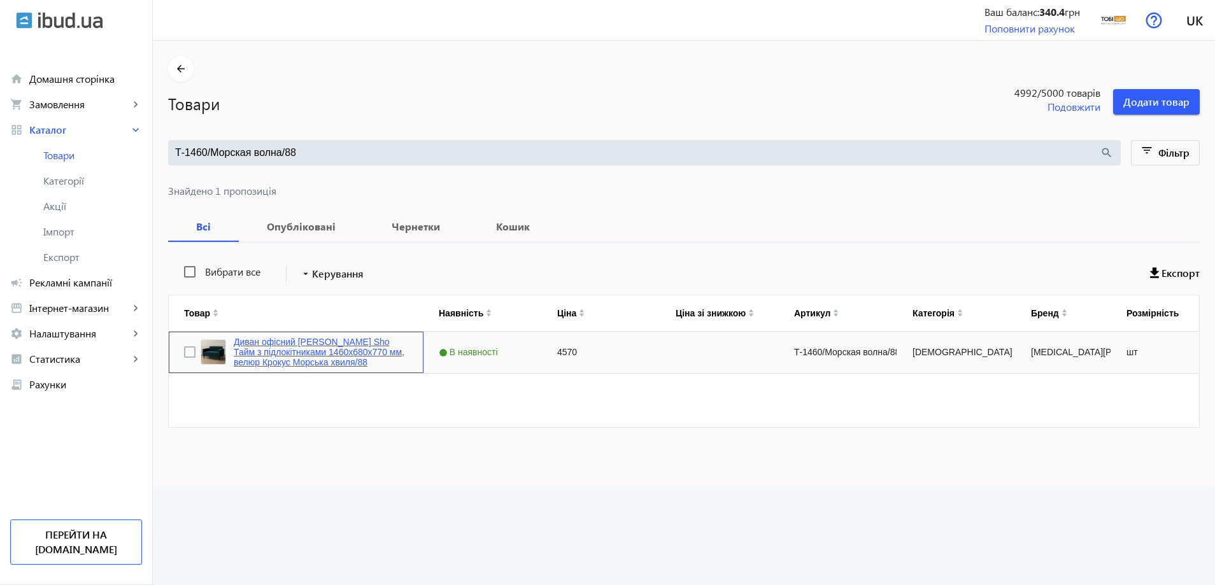
click at [299, 355] on link "Диван офісний [PERSON_NAME] Sho Тайм з підлокітниками 1460х680х770 мм, велюр Кр…" at bounding box center [321, 352] width 175 height 31
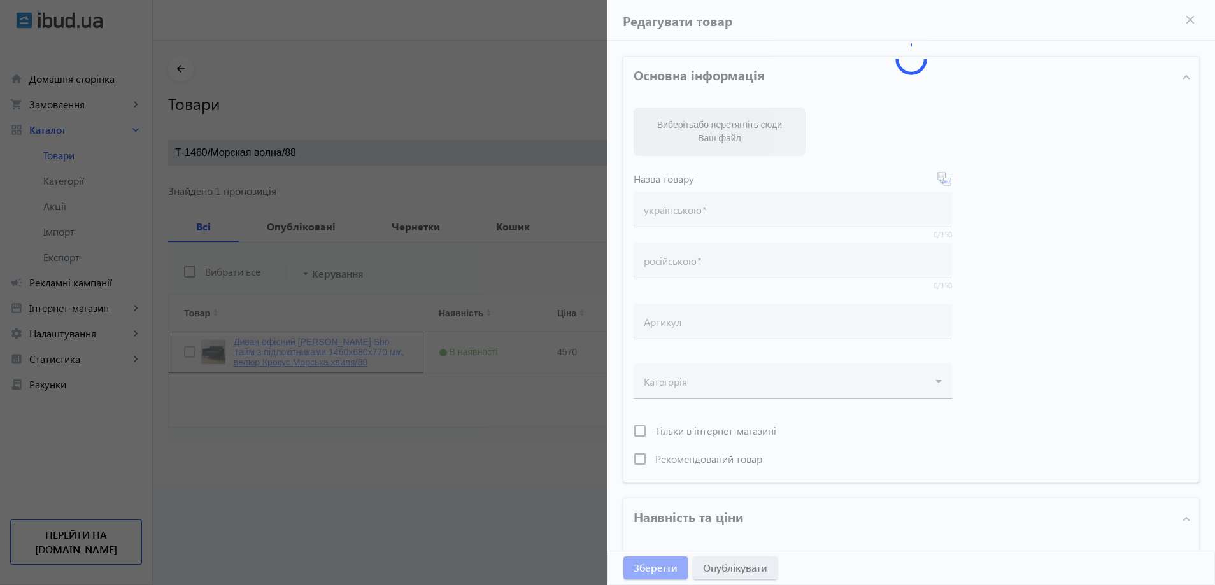
type input "Диван офісний [PERSON_NAME] Sho Тайм з підлокітниками 1460х680х770 мм, велюр Кр…"
type input "Диван офисный [PERSON_NAME] Sho Тайм с подлокотниками 1460х680х770 мм, велюр [P…"
type input "Т-1460/Морская волна/88"
type input "4570"
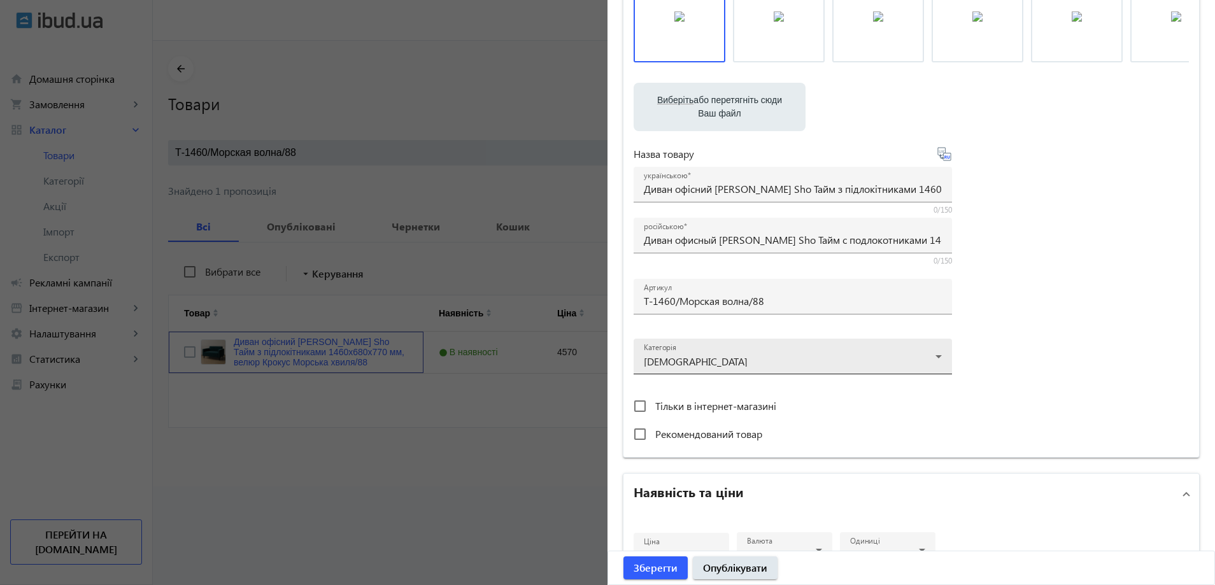
scroll to position [32, 0]
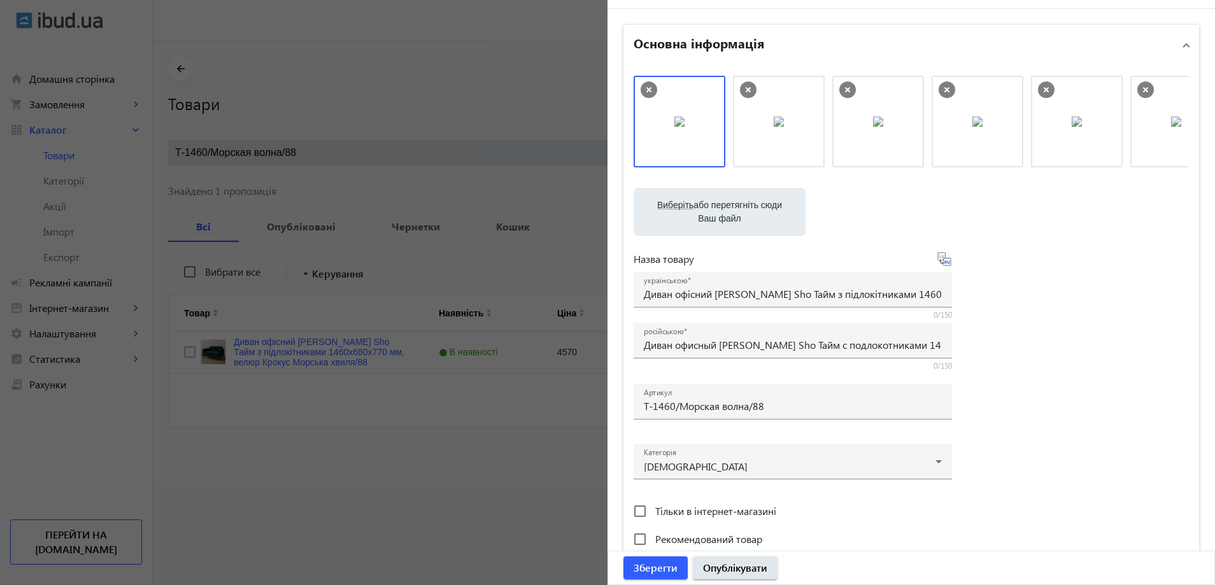
click at [550, 298] on div at bounding box center [607, 292] width 1215 height 585
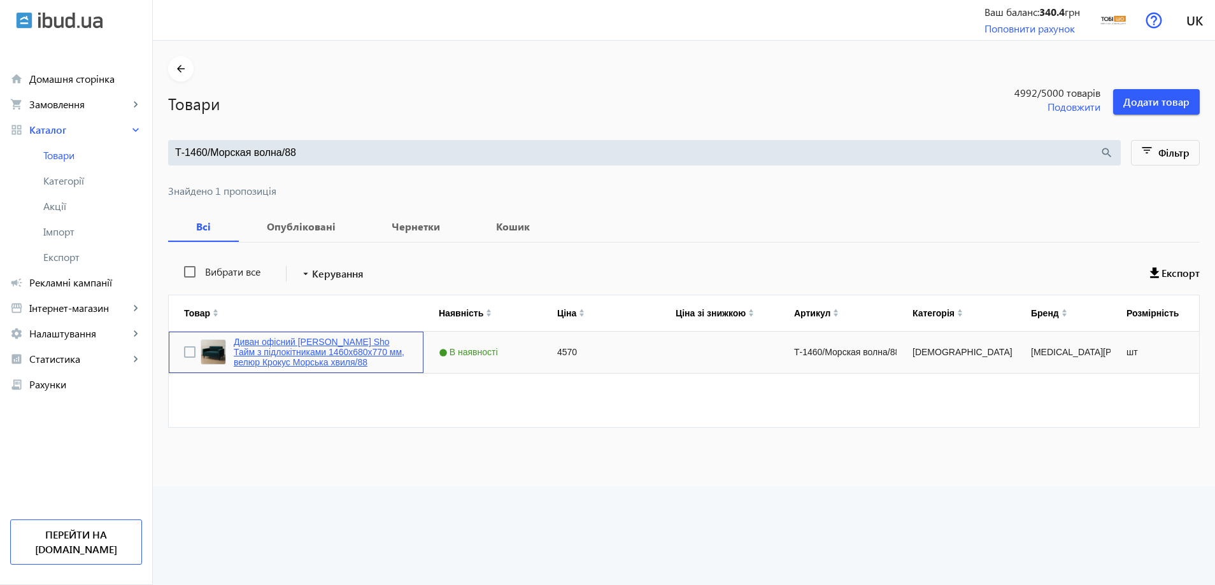
click at [325, 355] on link "Диван офісний [PERSON_NAME] Sho Тайм з підлокітниками 1460х680х770 мм, велюр Кр…" at bounding box center [321, 352] width 175 height 31
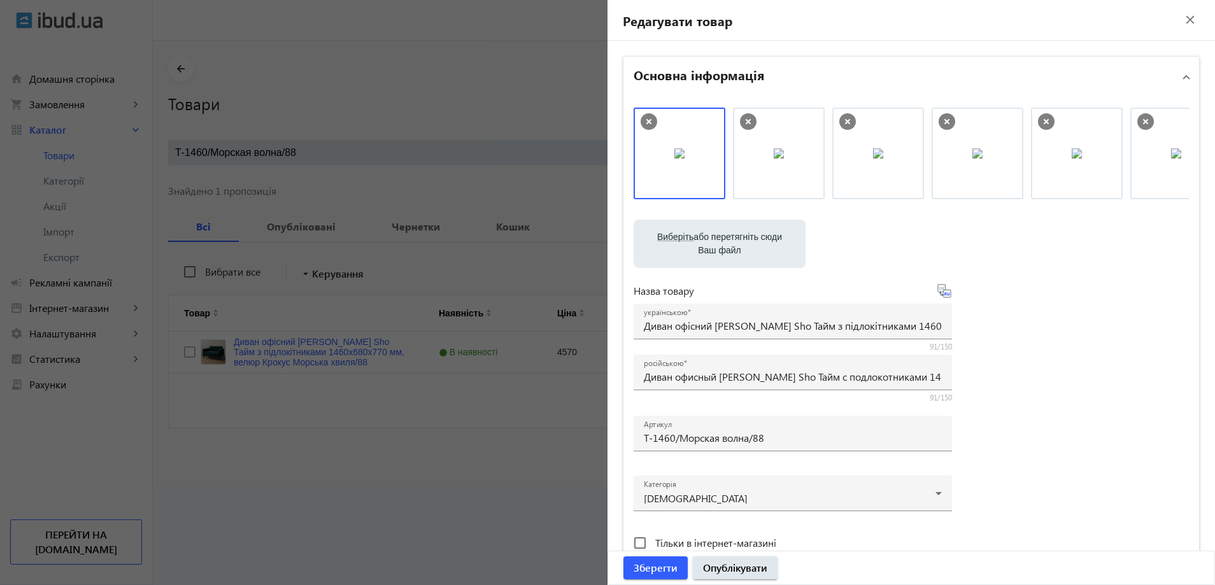
click at [322, 230] on div at bounding box center [607, 292] width 1215 height 585
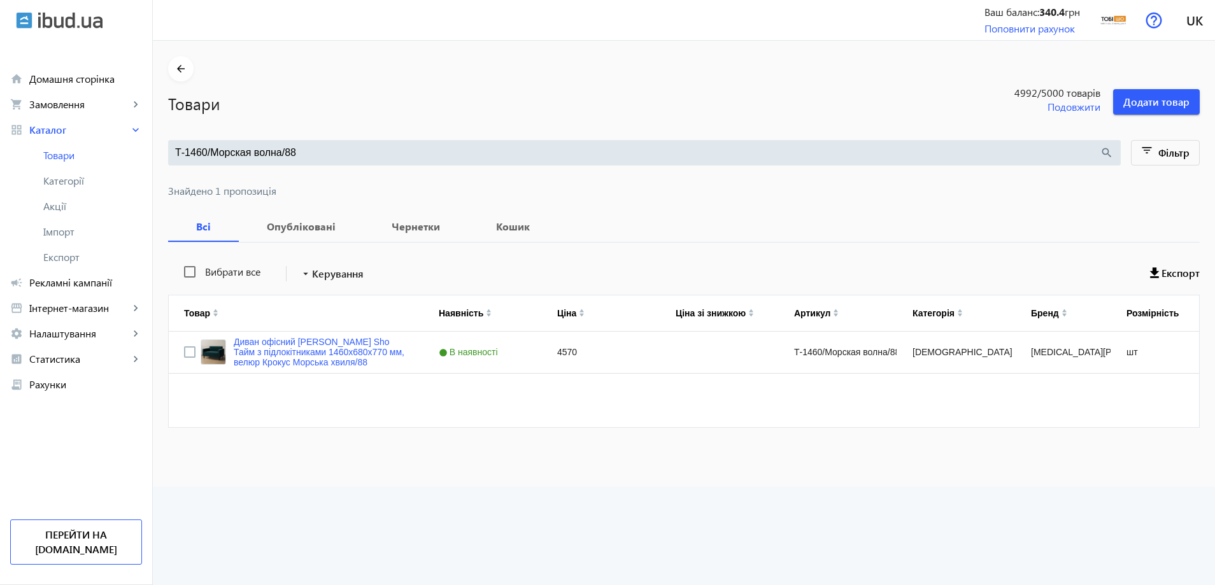
click at [301, 153] on input "Т-1460/Морская волна/88" at bounding box center [637, 153] width 925 height 14
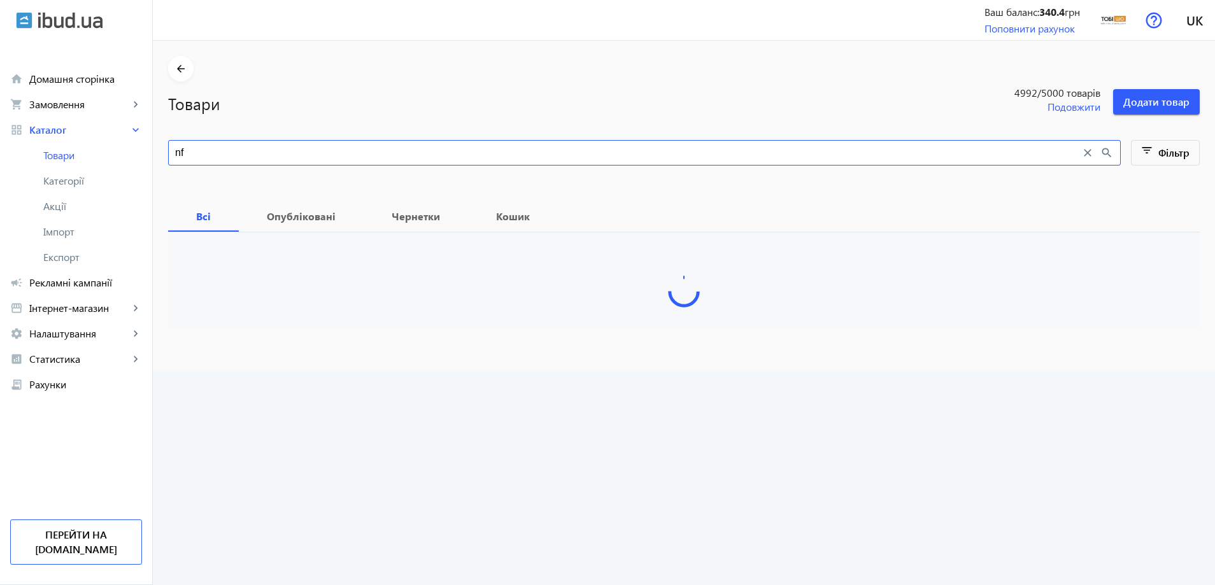
type input "n"
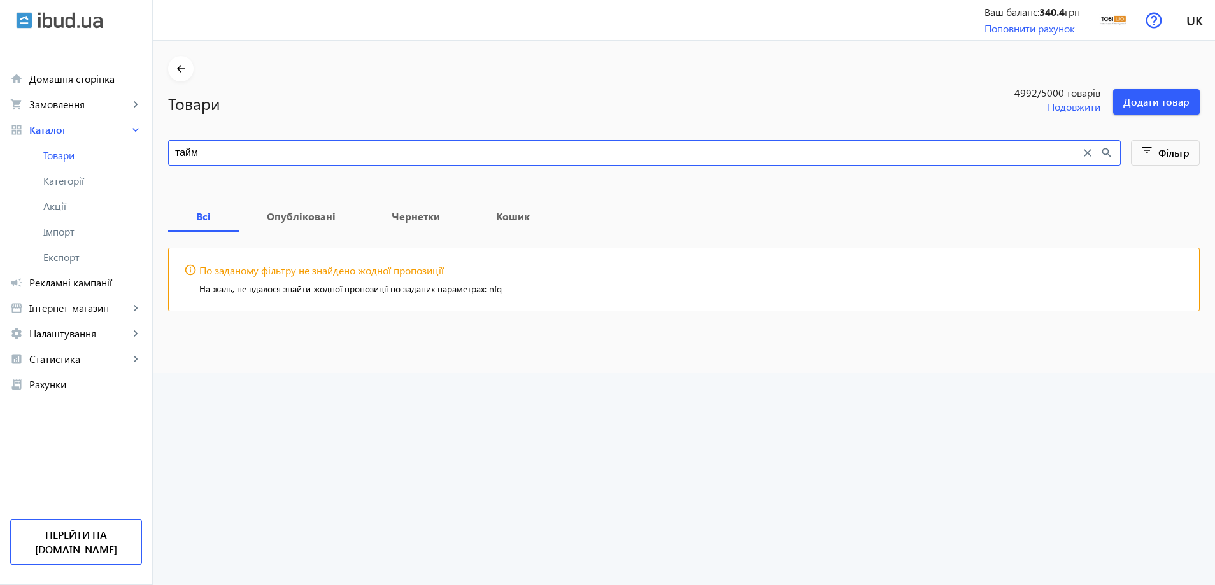
type input "тайм"
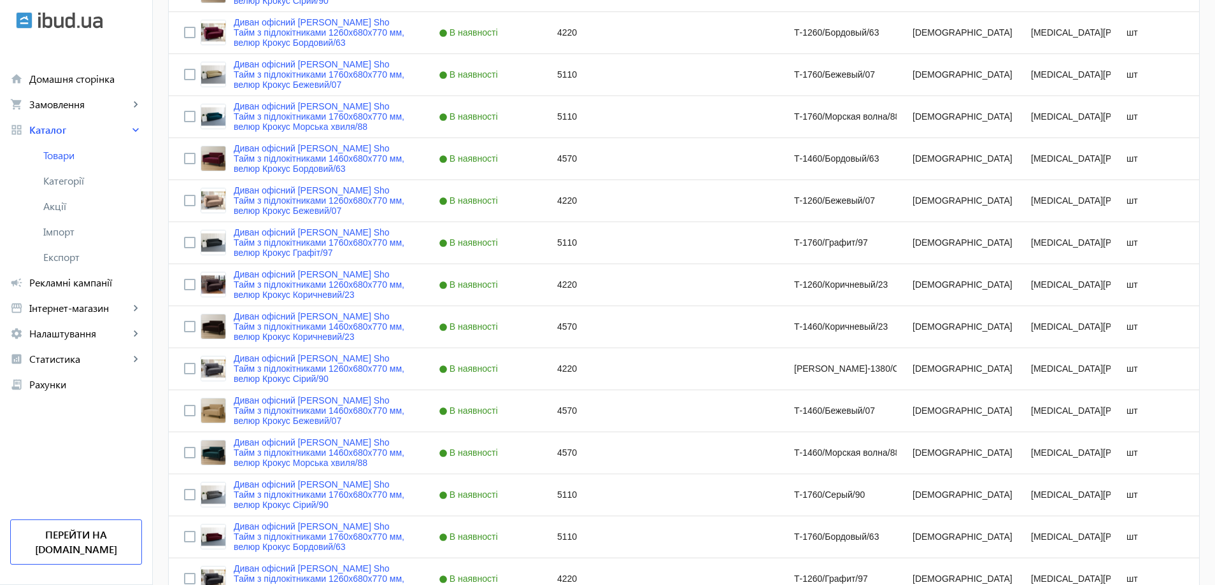
scroll to position [562, 0]
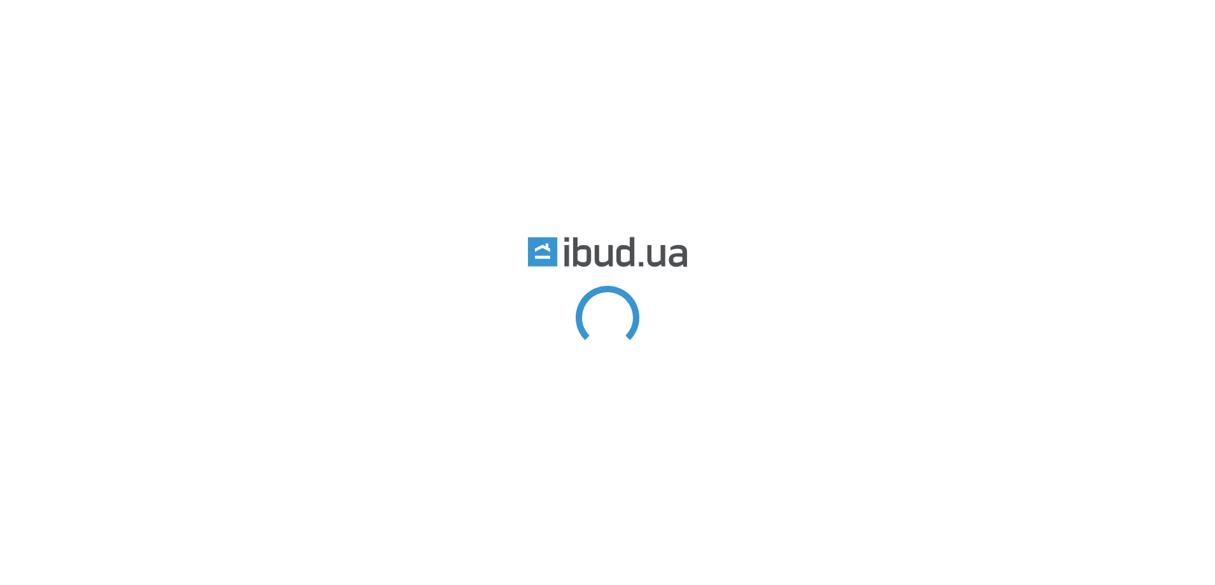
type input "тайм"
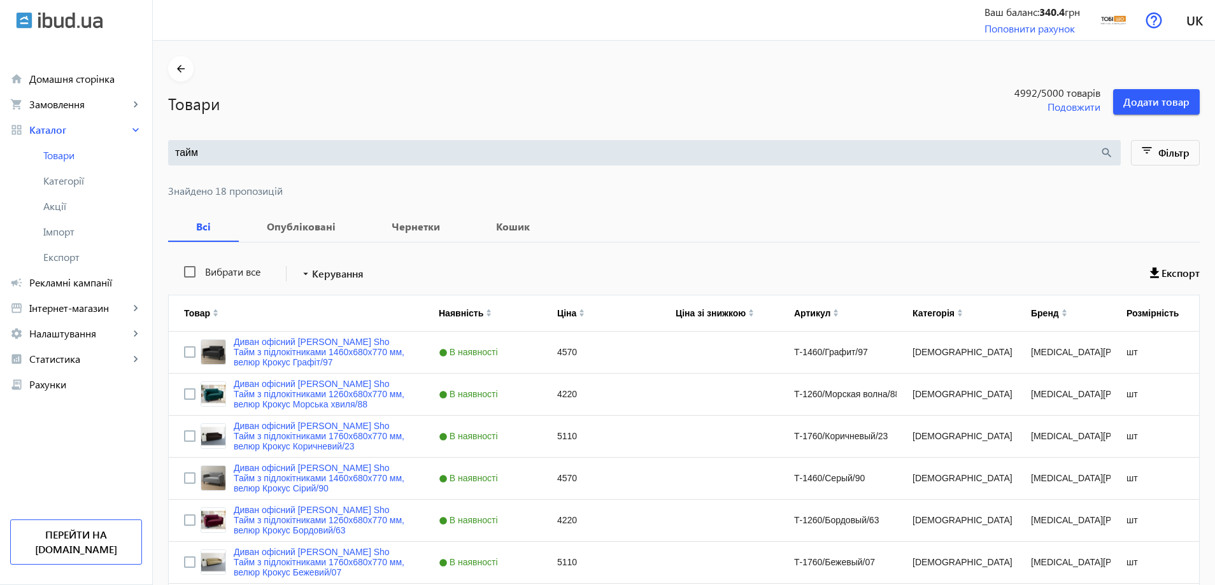
click at [313, 158] on input "тайм" at bounding box center [637, 153] width 925 height 14
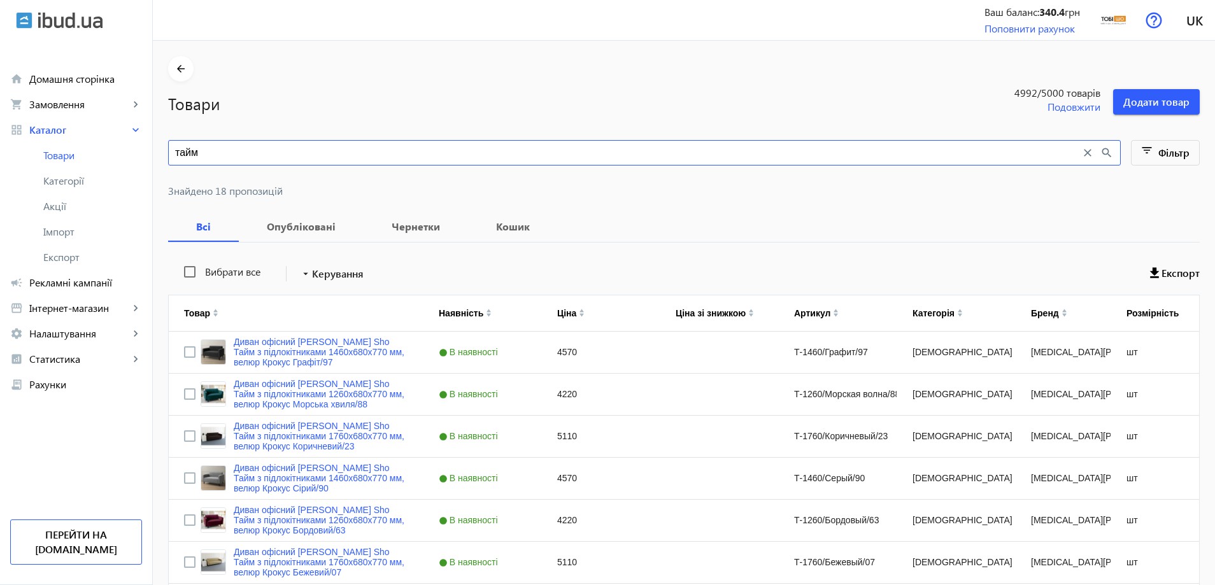
paste input "Диван офисный [PERSON_NAME] Sho Тайм с подлокотниками 1460х680х770 мм, велюр [P…"
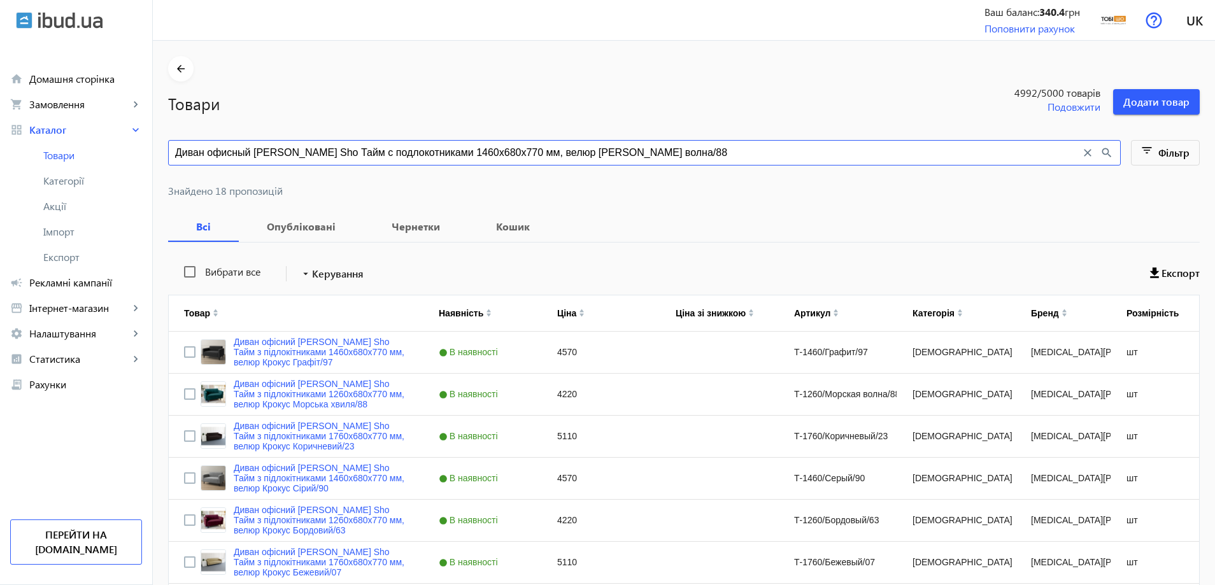
type input "Диван офисный [PERSON_NAME] Sho Тайм с подлокотниками 1460х680х770 мм, велюр [P…"
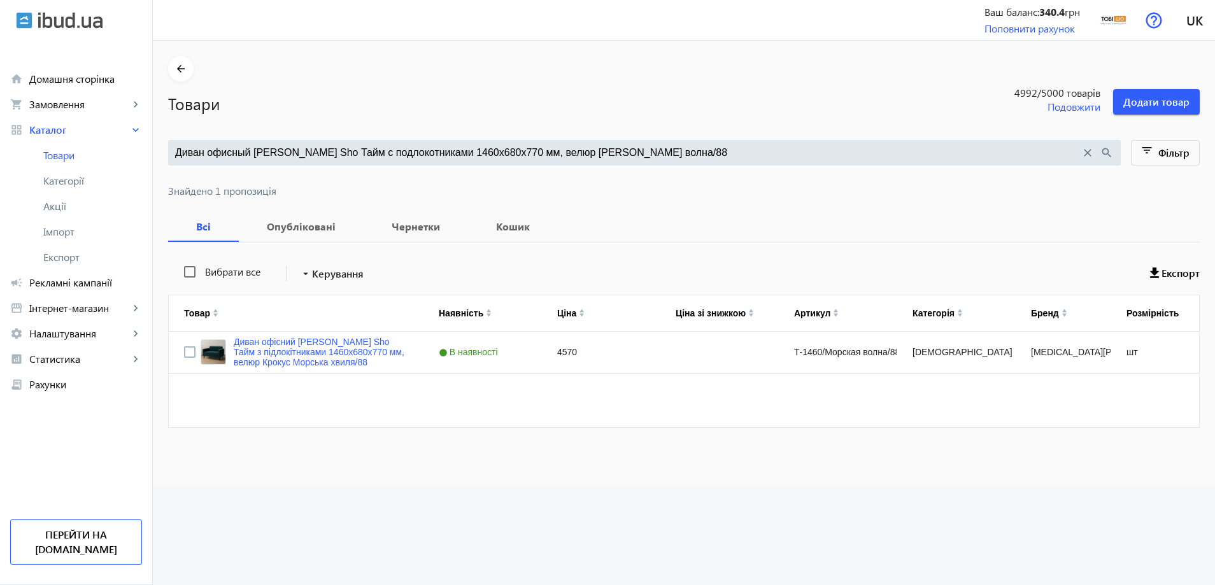
click at [389, 474] on mat-sidenav-content "arrow_back Товари 4992 /5000 товарів Подовжити Додати товар Диван офисный [PERS…" at bounding box center [684, 264] width 1062 height 446
